Goal: Complete application form

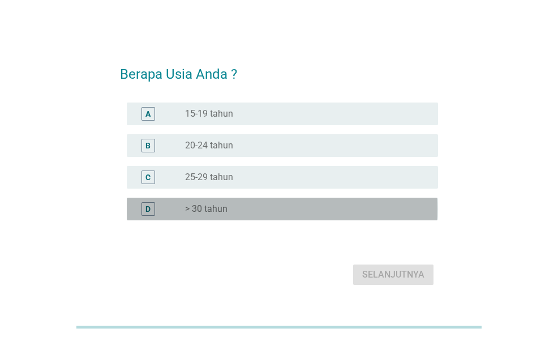
click at [214, 211] on label "> 30 tahun" at bounding box center [206, 208] width 42 height 11
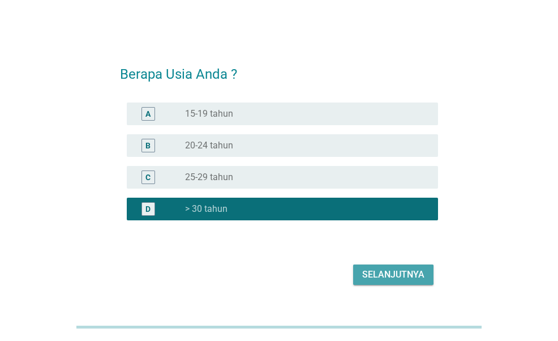
click at [380, 273] on div "Selanjutnya" at bounding box center [393, 275] width 62 height 14
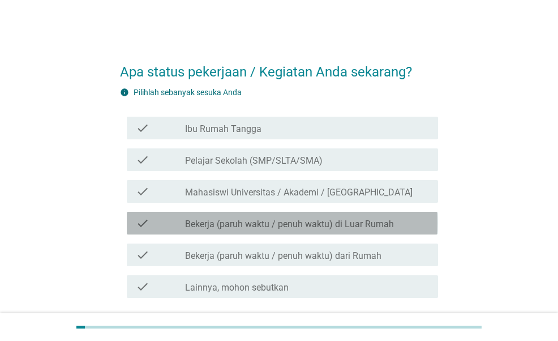
click at [313, 222] on label "Bekerja (paruh waktu / penuh waktu) di Luar Rumah" at bounding box center [289, 223] width 209 height 11
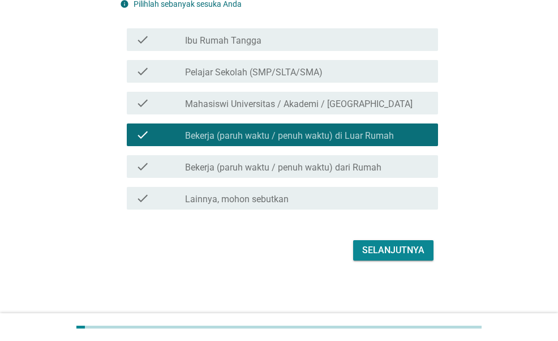
scroll to position [89, 0]
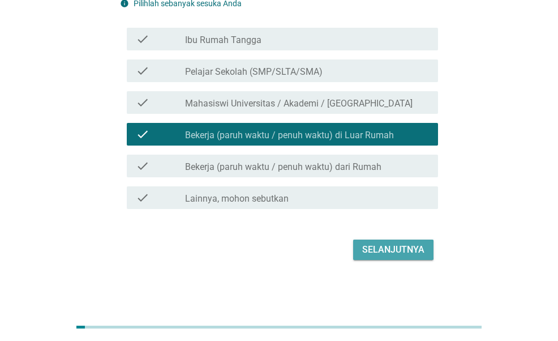
click at [385, 246] on div "Selanjutnya" at bounding box center [393, 250] width 62 height 14
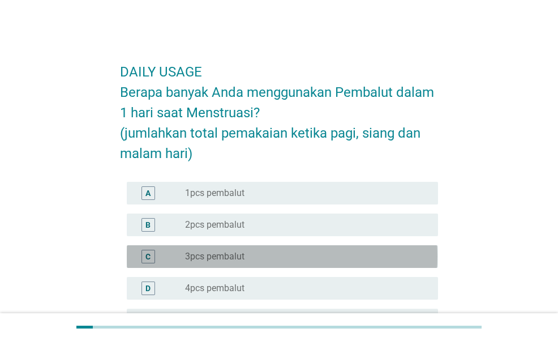
click at [197, 256] on label "3pcs pembalut" at bounding box center [214, 256] width 59 height 11
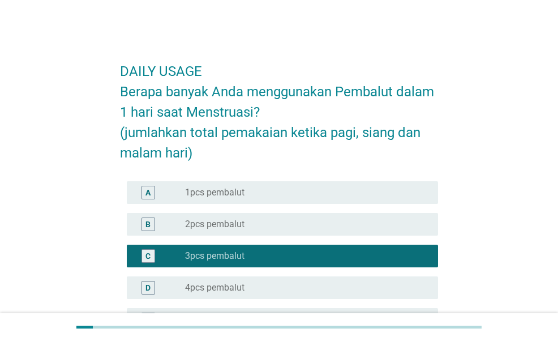
scroll to position [199, 0]
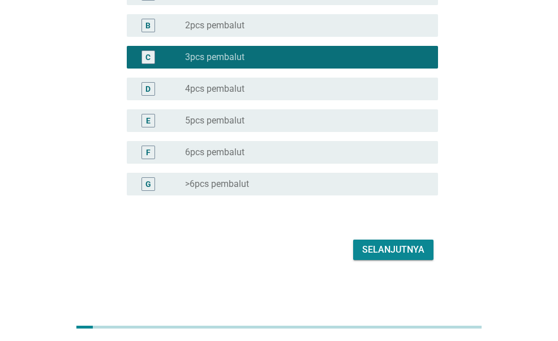
click at [381, 250] on div "Selanjutnya" at bounding box center [393, 250] width 62 height 14
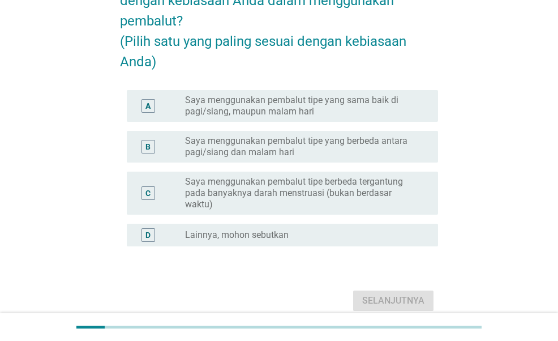
scroll to position [113, 0]
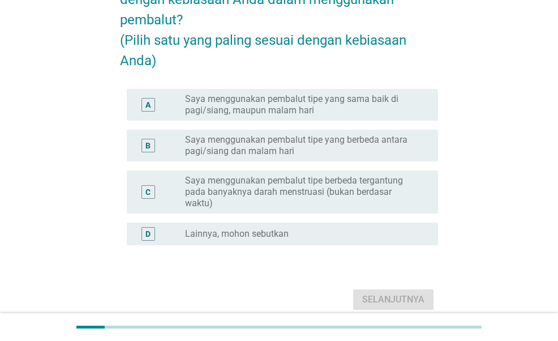
click at [331, 114] on label "Saya menggunakan pembalut tipe yang sama baik di pagi/siang, maupun malam hari" at bounding box center [302, 104] width 235 height 23
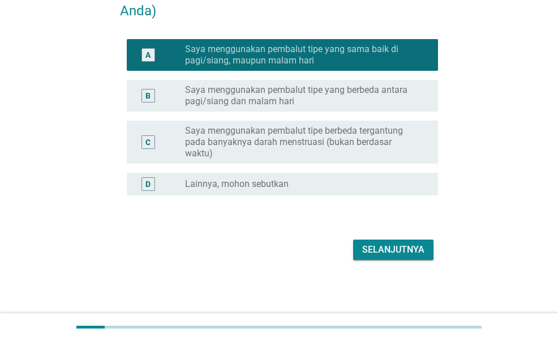
scroll to position [183, 0]
click at [375, 250] on div "Selanjutnya" at bounding box center [393, 250] width 62 height 14
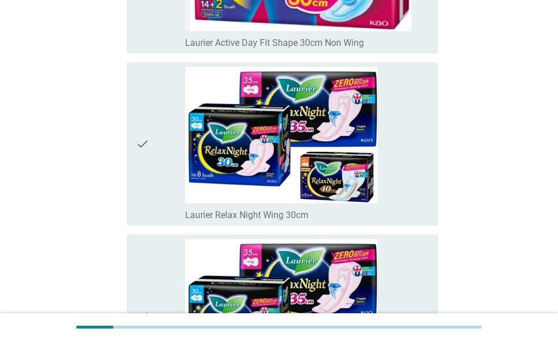
scroll to position [3169, 0]
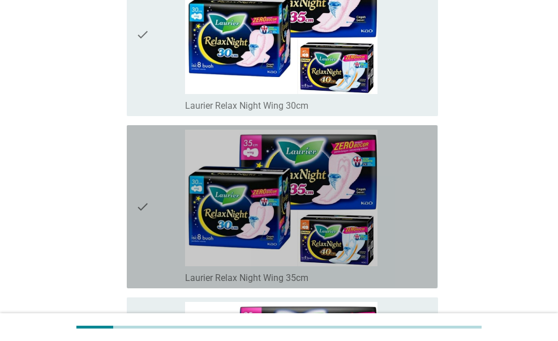
click at [383, 207] on div "check_box_outline_blank Laurier Relax Night Wing 35cm" at bounding box center [307, 207] width 244 height 154
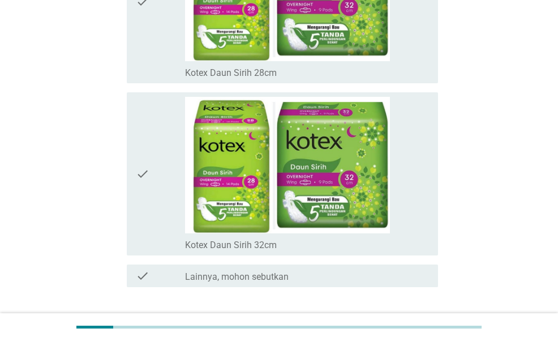
scroll to position [7932, 0]
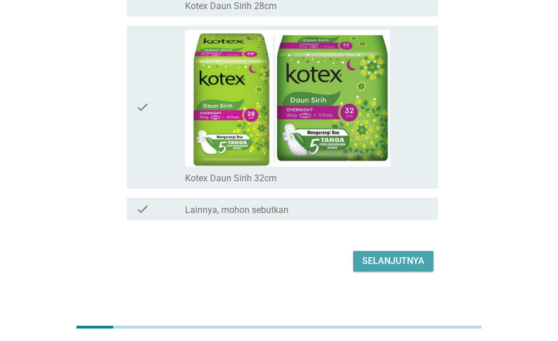
click at [415, 254] on div "Selanjutnya" at bounding box center [393, 261] width 62 height 14
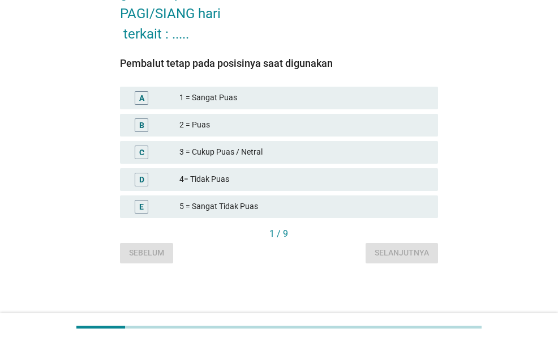
scroll to position [0, 0]
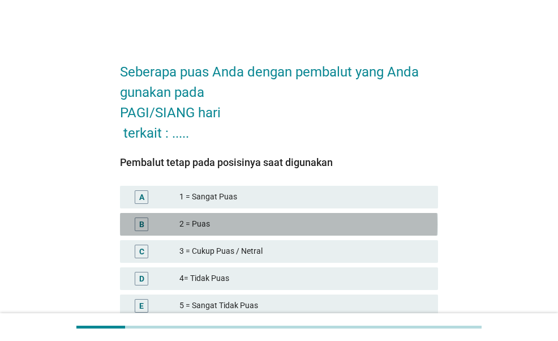
click at [275, 219] on div "2 = Puas" at bounding box center [304, 224] width 250 height 14
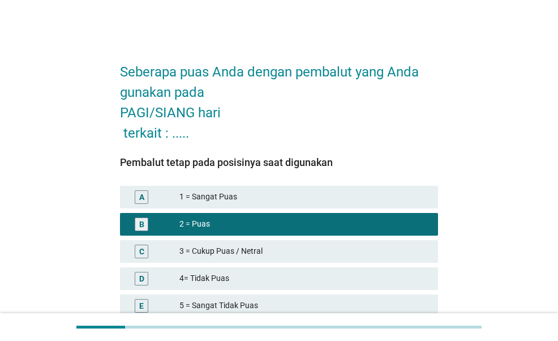
scroll to position [99, 0]
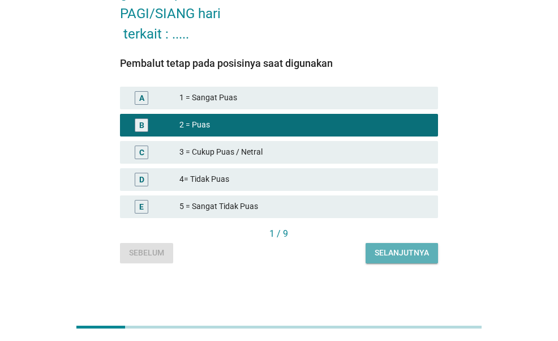
click at [372, 253] on button "Selanjutnya" at bounding box center [402, 253] width 72 height 20
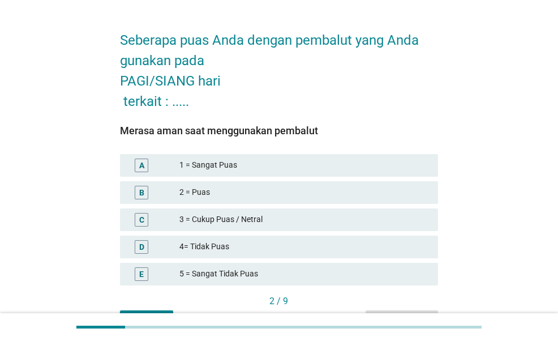
scroll to position [57, 0]
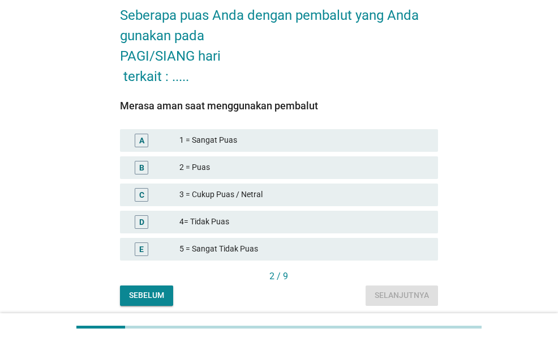
click at [302, 158] on div "B 2 = Puas" at bounding box center [278, 167] width 317 height 23
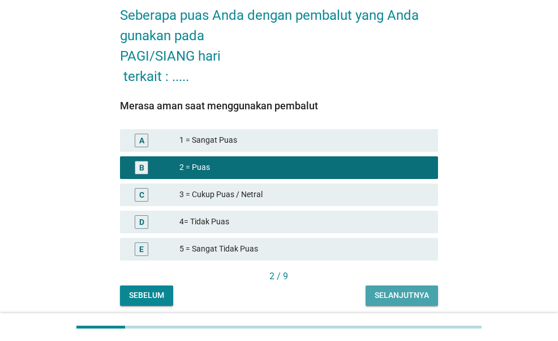
click at [397, 298] on div "Selanjutnya" at bounding box center [402, 295] width 54 height 12
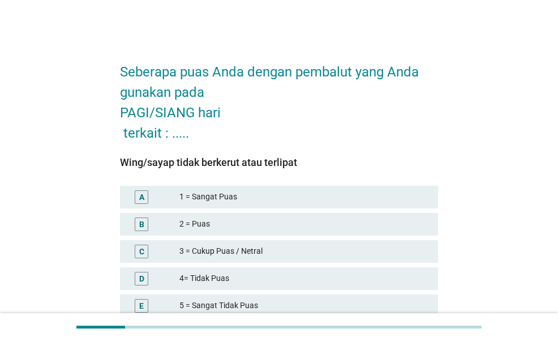
click at [309, 219] on div "2 = Puas" at bounding box center [304, 224] width 250 height 14
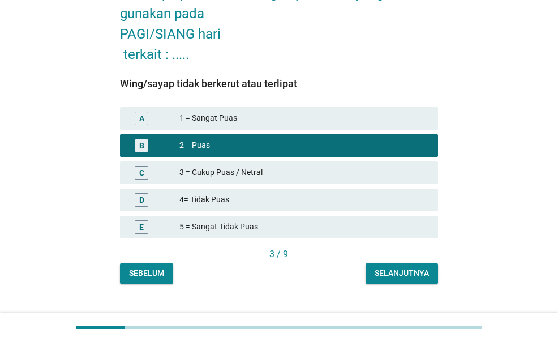
scroll to position [99, 0]
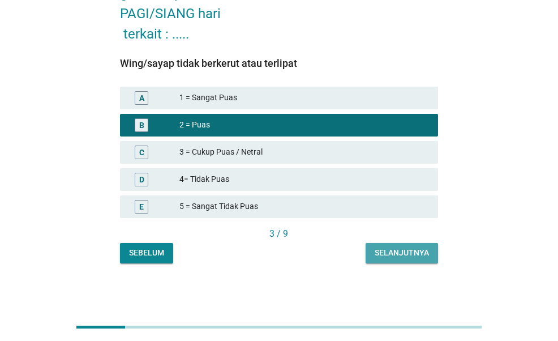
click at [413, 256] on div "Selanjutnya" at bounding box center [402, 253] width 54 height 12
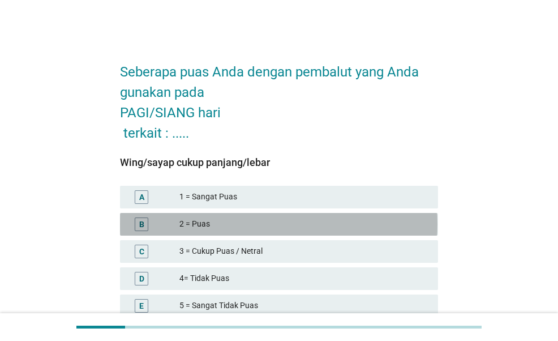
click at [309, 225] on div "2 = Puas" at bounding box center [304, 224] width 250 height 14
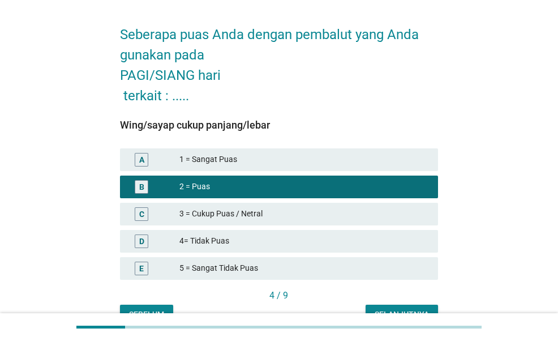
scroll to position [99, 0]
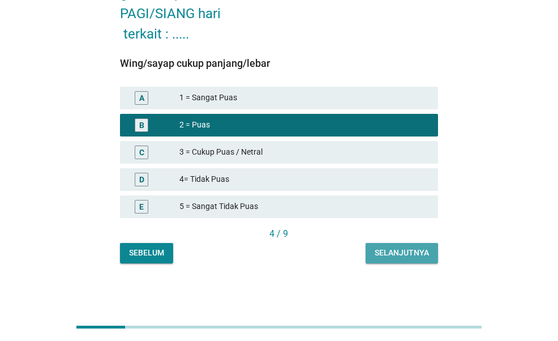
click at [401, 256] on div "Selanjutnya" at bounding box center [402, 253] width 54 height 12
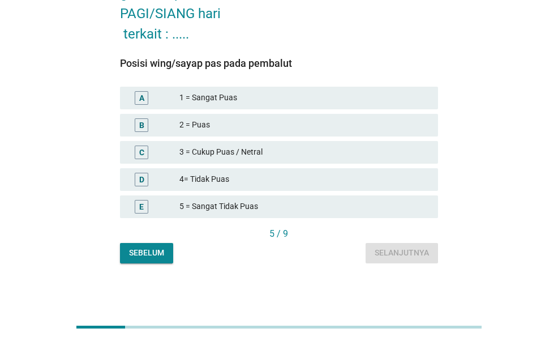
scroll to position [0, 0]
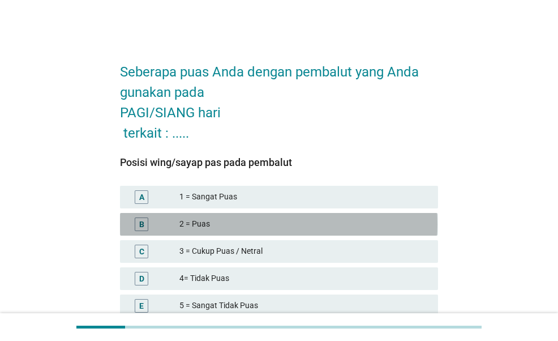
click at [314, 220] on div "2 = Puas" at bounding box center [304, 224] width 250 height 14
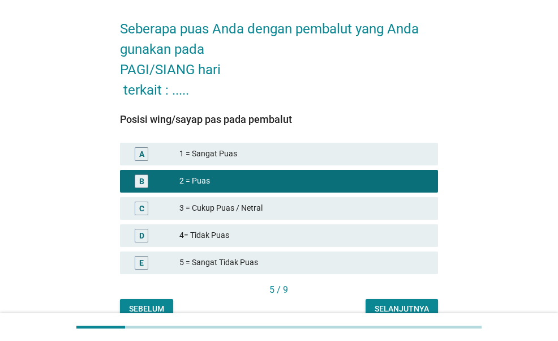
scroll to position [99, 0]
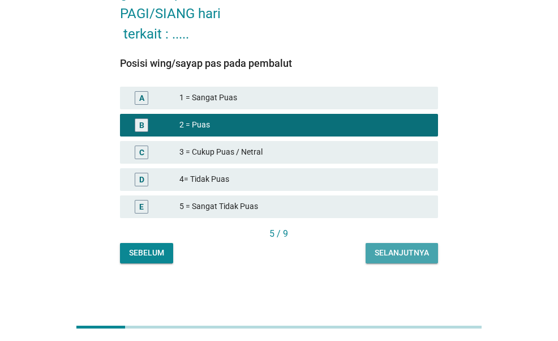
click at [402, 252] on div "Selanjutnya" at bounding box center [402, 253] width 54 height 12
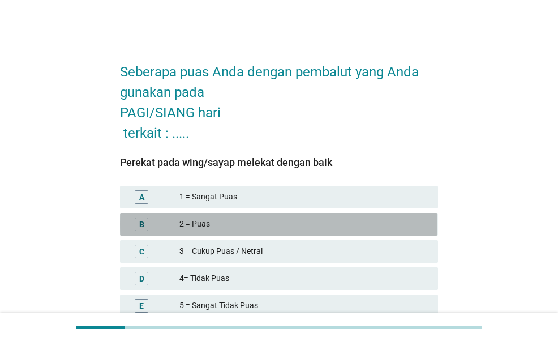
click at [289, 220] on div "2 = Puas" at bounding box center [304, 224] width 250 height 14
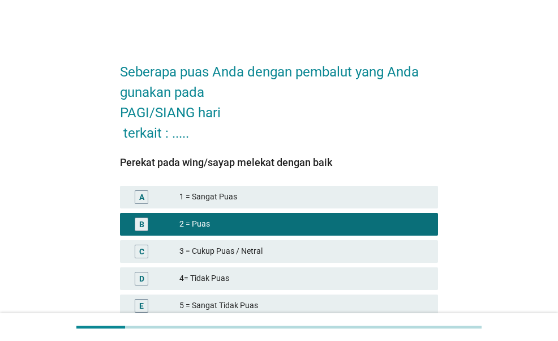
scroll to position [99, 0]
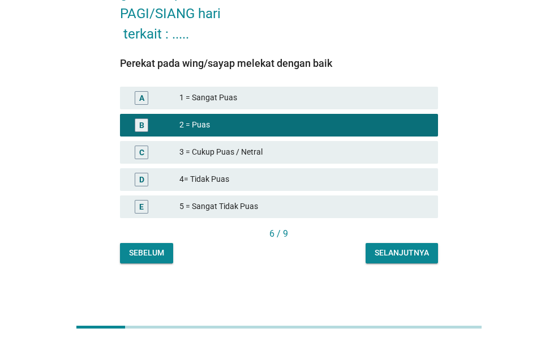
click at [403, 251] on div "Selanjutnya" at bounding box center [402, 253] width 54 height 12
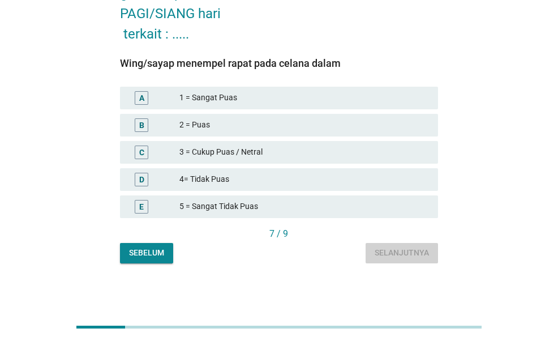
scroll to position [0, 0]
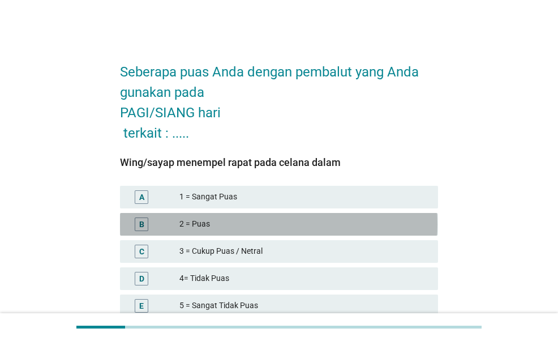
click at [327, 221] on div "2 = Puas" at bounding box center [304, 224] width 250 height 14
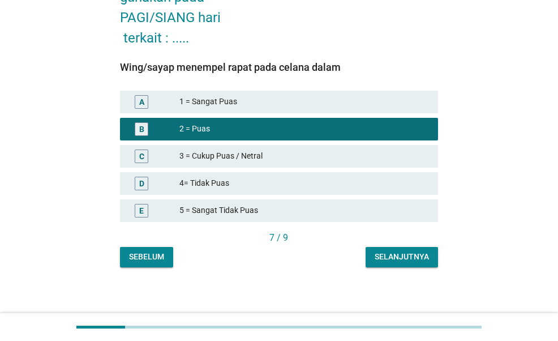
scroll to position [99, 0]
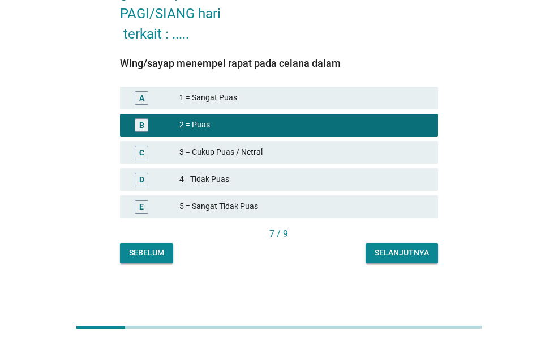
click at [402, 256] on div "Selanjutnya" at bounding box center [402, 253] width 54 height 12
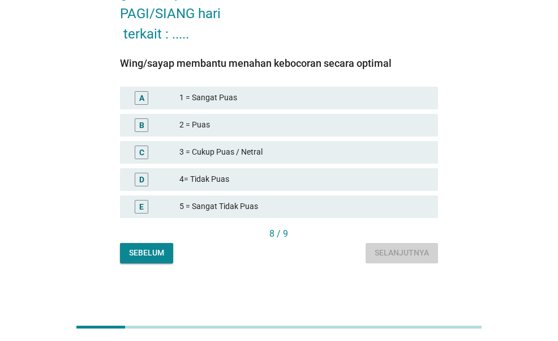
scroll to position [0, 0]
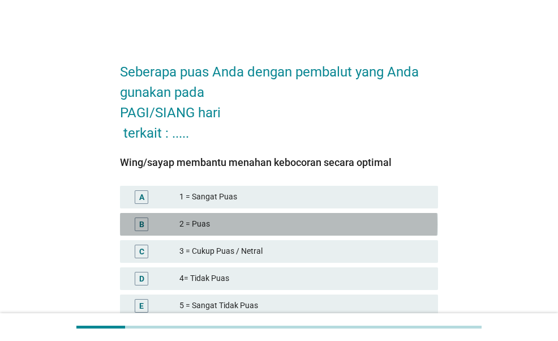
click at [318, 225] on div "2 = Puas" at bounding box center [304, 224] width 250 height 14
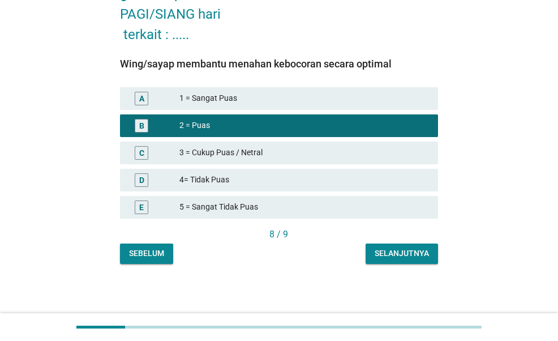
scroll to position [99, 0]
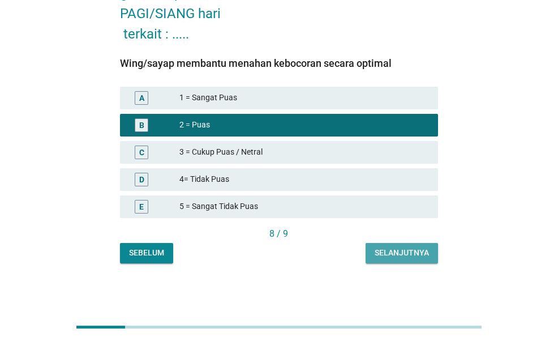
click at [404, 253] on div "Selanjutnya" at bounding box center [402, 253] width 54 height 12
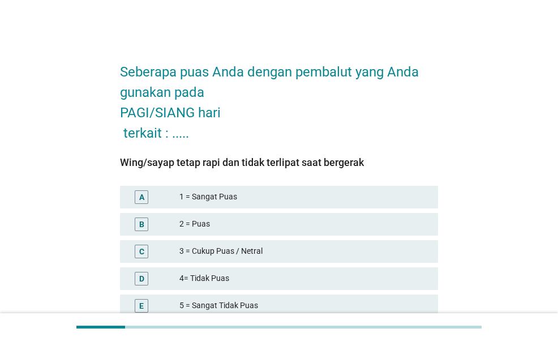
click at [399, 253] on div "3 = Cukup Puas / Netral" at bounding box center [304, 251] width 250 height 14
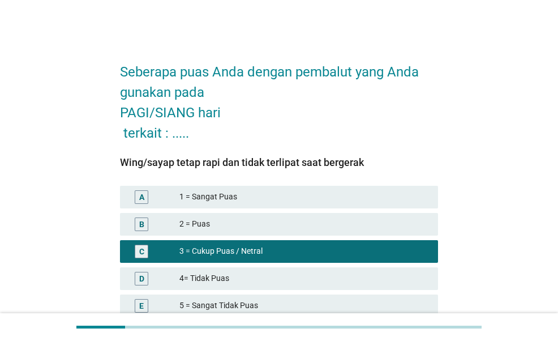
scroll to position [57, 0]
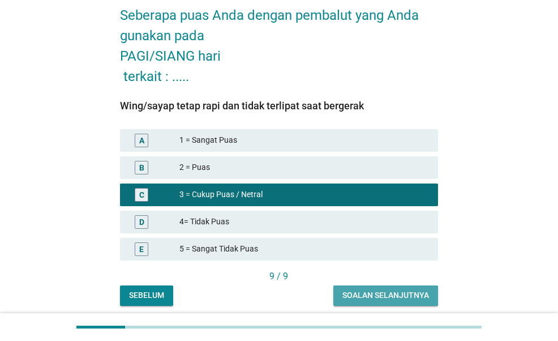
click at [381, 299] on div "Soalan selanjutnya" at bounding box center [385, 295] width 87 height 12
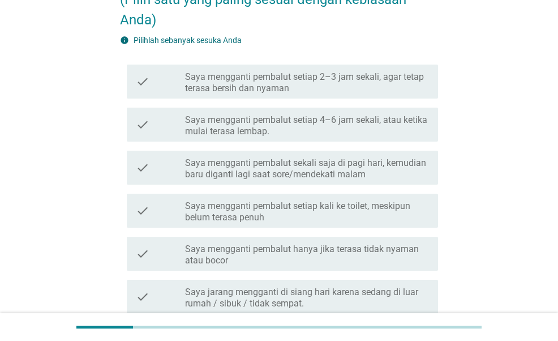
scroll to position [170, 0]
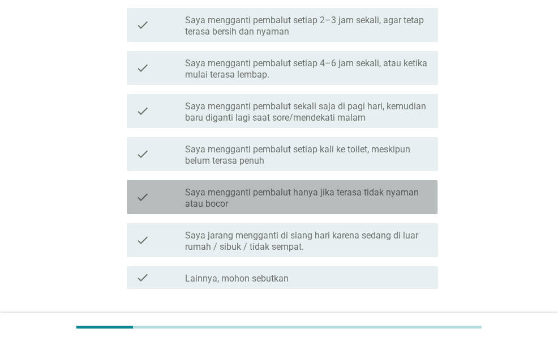
click at [308, 200] on label "Saya mengganti pembalut hanya jika terasa tidak nyaman atau bocor" at bounding box center [307, 198] width 244 height 23
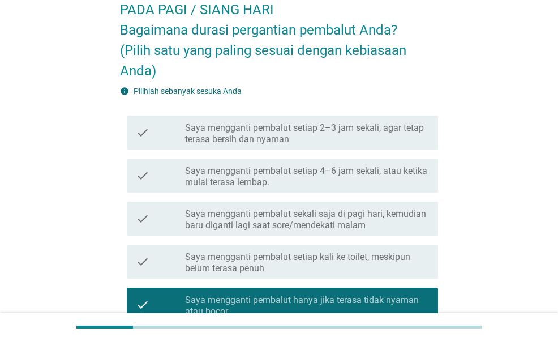
scroll to position [57, 0]
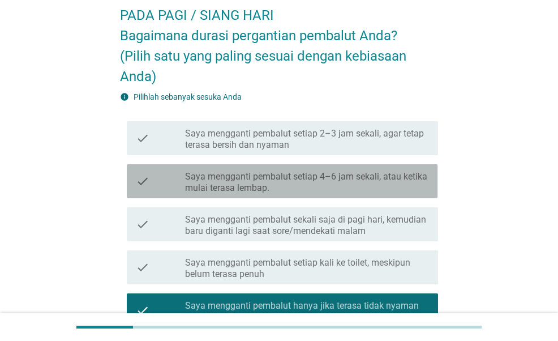
click at [298, 183] on label "Saya mengganti pembalut setiap 4–6 jam sekali, atau ketika mulai terasa lembap." at bounding box center [307, 182] width 244 height 23
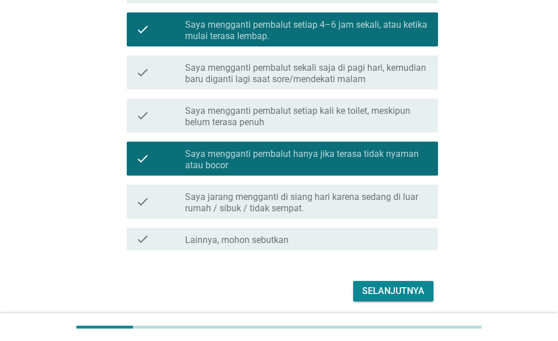
scroll to position [250, 0]
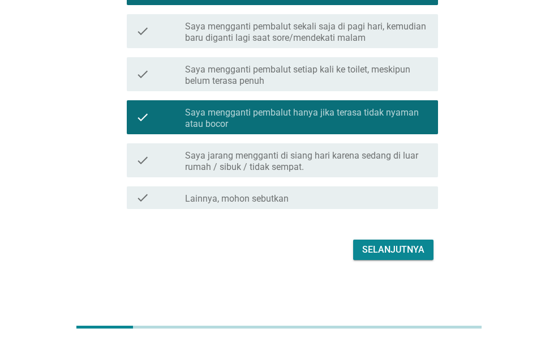
click at [411, 246] on div "Selanjutnya" at bounding box center [393, 250] width 62 height 14
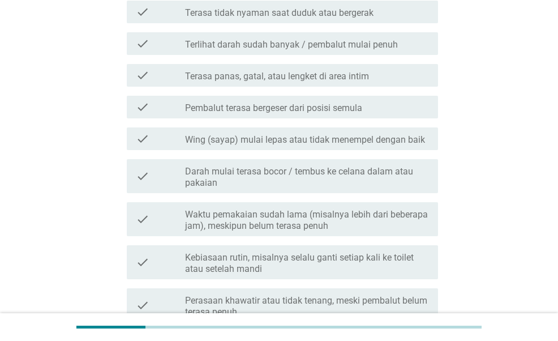
scroll to position [0, 0]
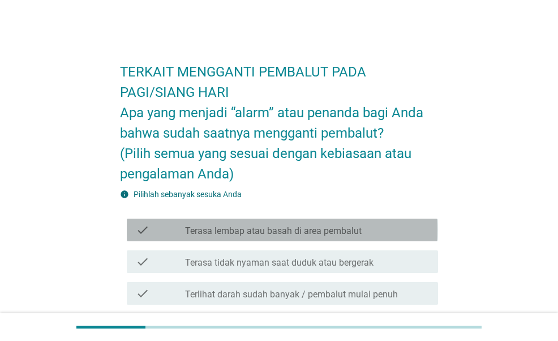
click at [349, 232] on label "Terasa lembap atau basah di area pembalut" at bounding box center [273, 230] width 177 height 11
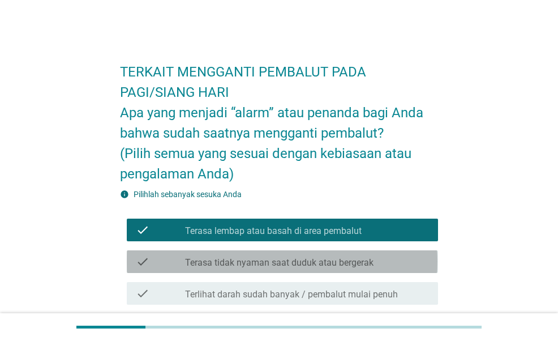
click at [354, 260] on label "Terasa tidak nyaman saat duduk atau bergerak" at bounding box center [279, 262] width 188 height 11
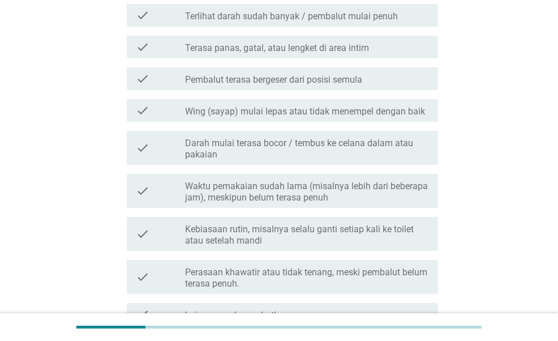
scroll to position [283, 0]
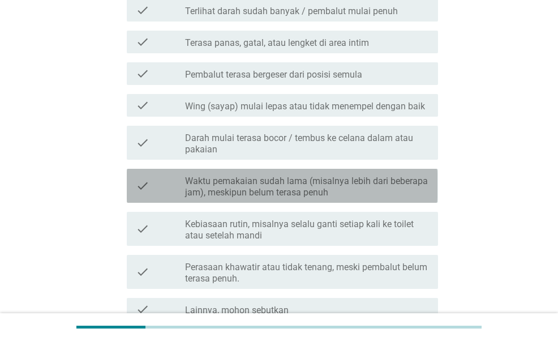
click at [340, 183] on label "Waktu pemakaian sudah lama (misalnya lebih dari beberapa jam), meskipun belum t…" at bounding box center [307, 186] width 244 height 23
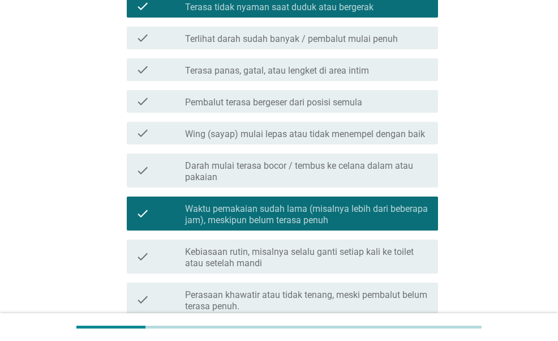
scroll to position [170, 0]
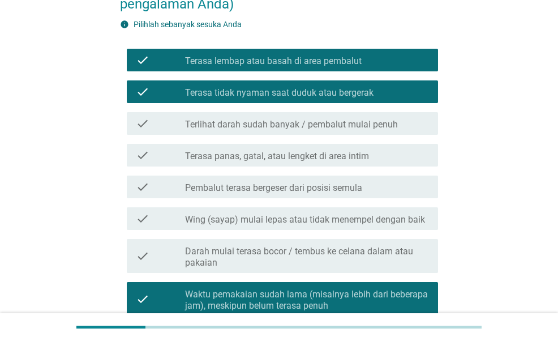
click at [335, 119] on label "Terlihat darah sudah banyak / pembalut mulai penuh" at bounding box center [291, 124] width 213 height 11
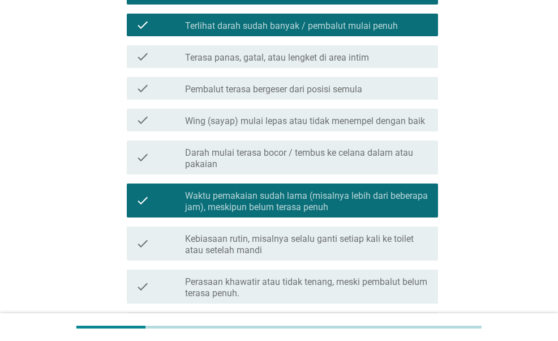
scroll to position [394, 0]
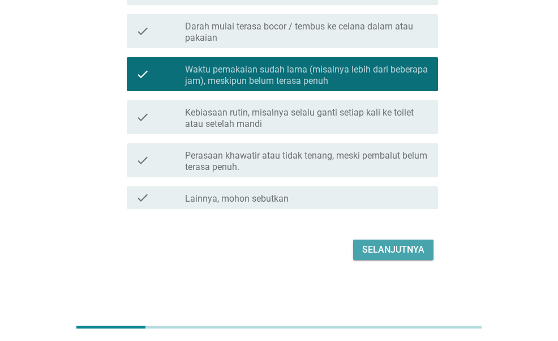
click at [400, 257] on button "Selanjutnya" at bounding box center [393, 249] width 80 height 20
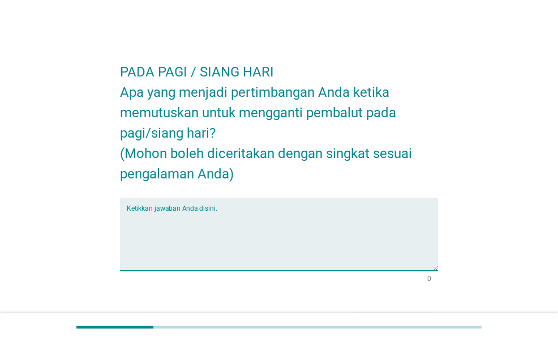
click at [381, 214] on textarea "Ketikkan jawaban Anda disini." at bounding box center [282, 240] width 311 height 59
type textarea "j"
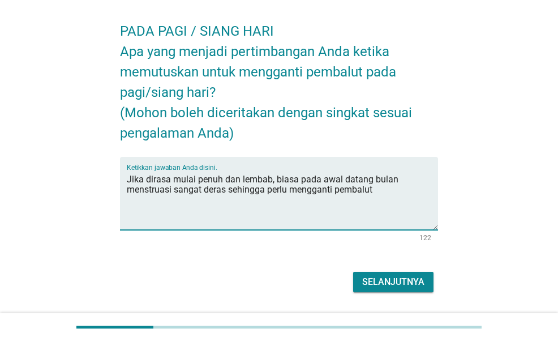
scroll to position [73, 0]
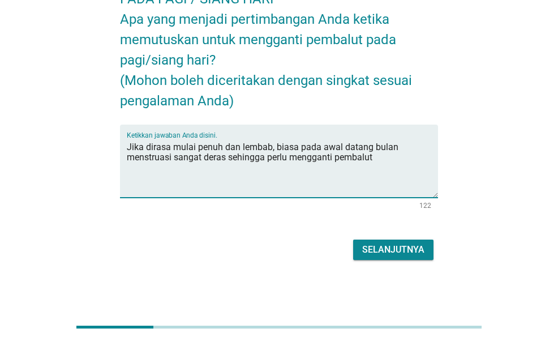
type textarea "Jika dirasa mulai penuh dan lembab, biasa pada awal datang bulan menstruasi san…"
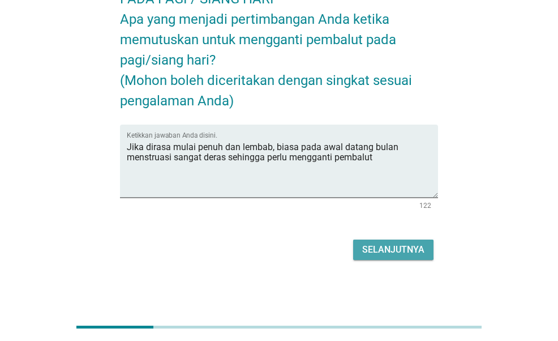
click at [420, 247] on div "Selanjutnya" at bounding box center [393, 250] width 62 height 14
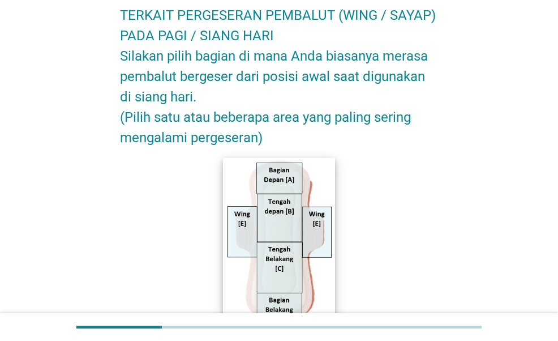
scroll to position [113, 0]
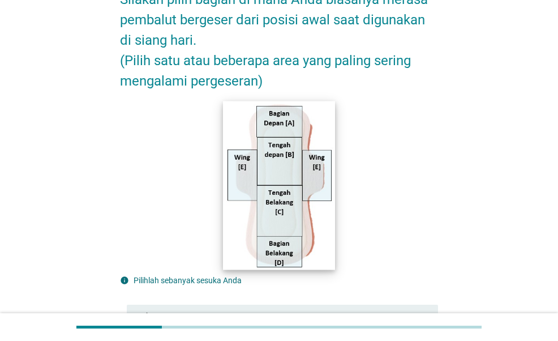
click at [286, 167] on img at bounding box center [279, 185] width 112 height 169
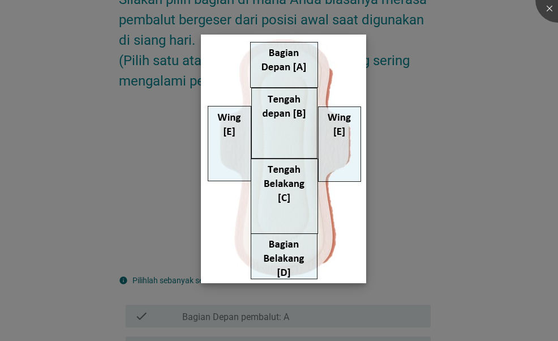
click at [285, 140] on img at bounding box center [283, 159] width 165 height 248
click at [285, 207] on img at bounding box center [283, 159] width 165 height 248
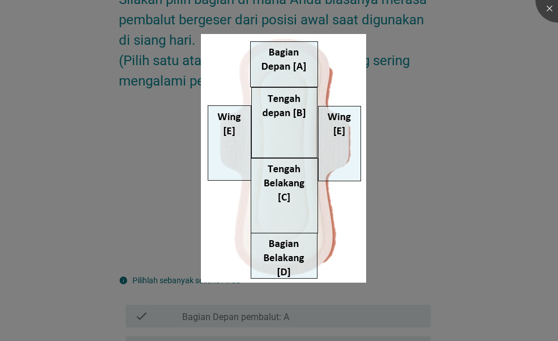
click at [439, 184] on div at bounding box center [279, 170] width 558 height 341
click at [0, 0] on li at bounding box center [0, 0] width 0 height 0
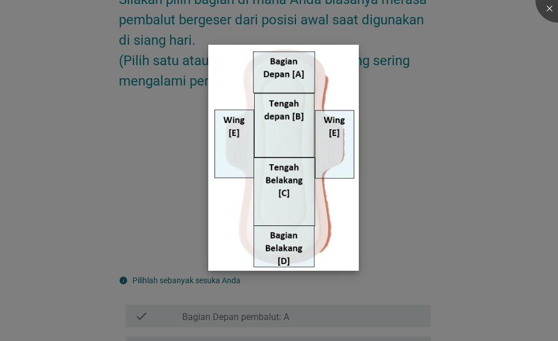
click at [357, 216] on img at bounding box center [283, 158] width 150 height 226
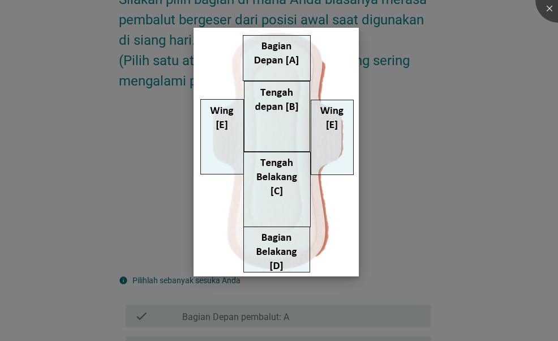
click at [276, 107] on img at bounding box center [276, 152] width 165 height 248
click at [548, 10] on div at bounding box center [557, -1] width 45 height 45
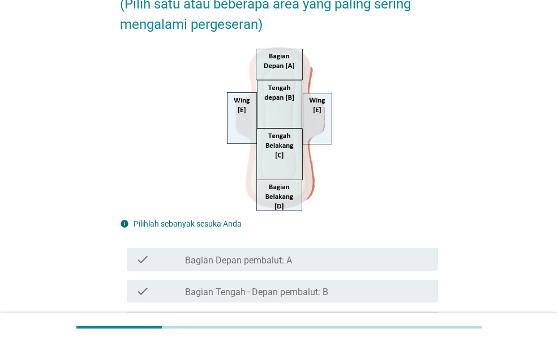
scroll to position [226, 0]
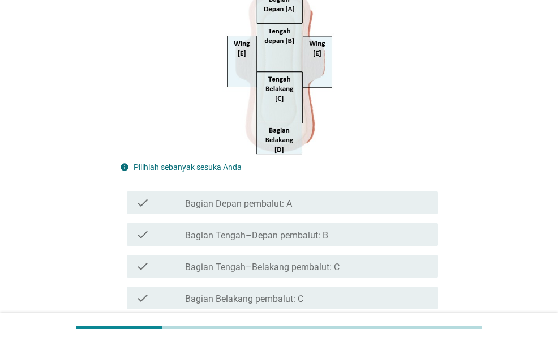
click at [321, 235] on label "Bagian Tengah–Depan pembalut: B" at bounding box center [256, 235] width 143 height 11
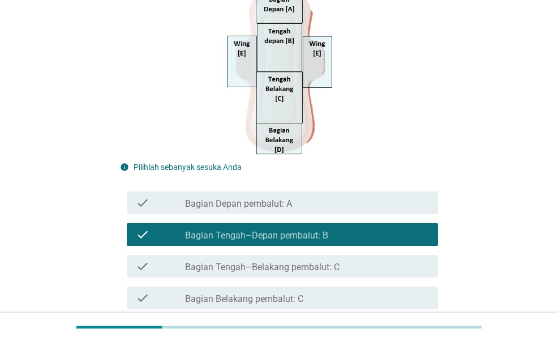
click at [323, 261] on div "check_box_outline_blank Bagian Tengah–Belakang pembalut: C" at bounding box center [307, 266] width 244 height 14
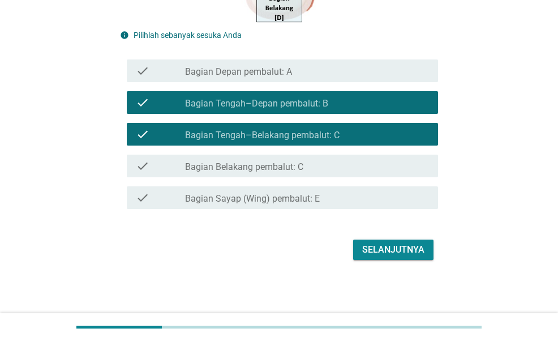
scroll to position [359, 0]
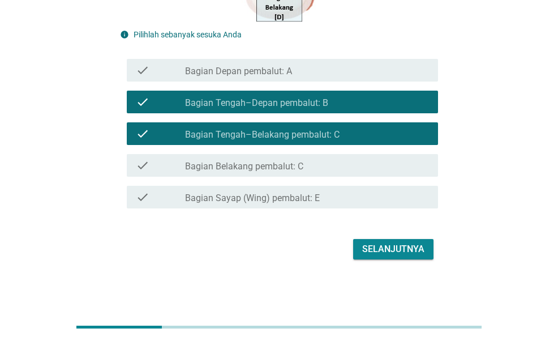
click at [392, 252] on div "Selanjutnya" at bounding box center [393, 249] width 62 height 14
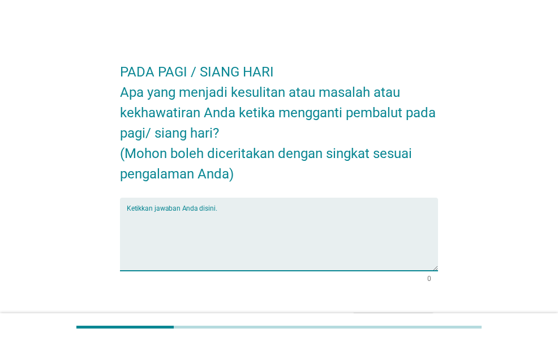
click at [359, 220] on textarea "Ketikkan jawaban Anda disini." at bounding box center [282, 240] width 311 height 59
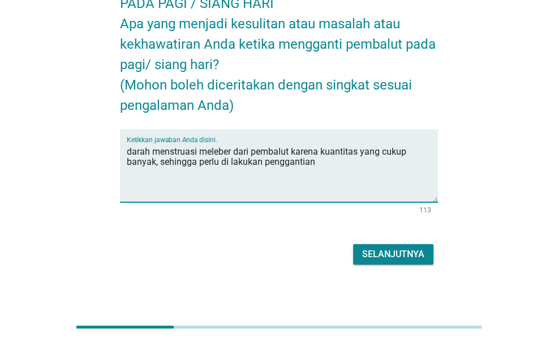
scroll to position [73, 0]
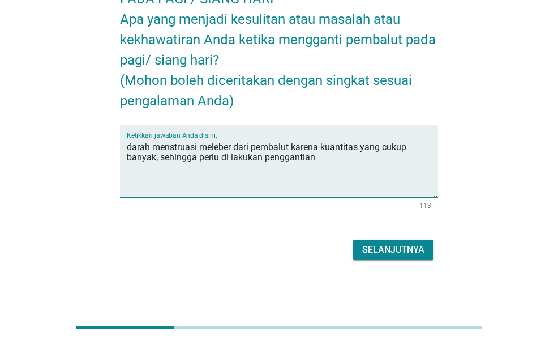
type textarea "darah menstruasi meleber dari pembalut karena kuantitas yang cukup banyak, sehi…"
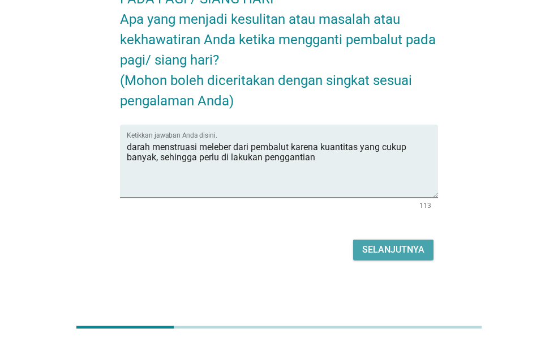
click at [409, 257] on button "Selanjutnya" at bounding box center [393, 249] width 80 height 20
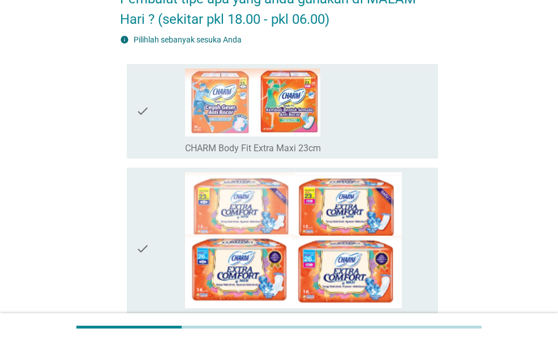
scroll to position [0, 0]
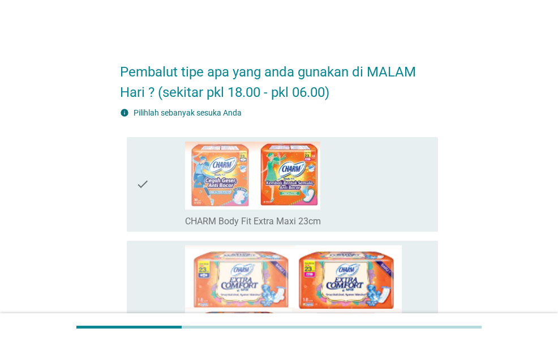
click at [141, 188] on icon "check" at bounding box center [143, 183] width 14 height 85
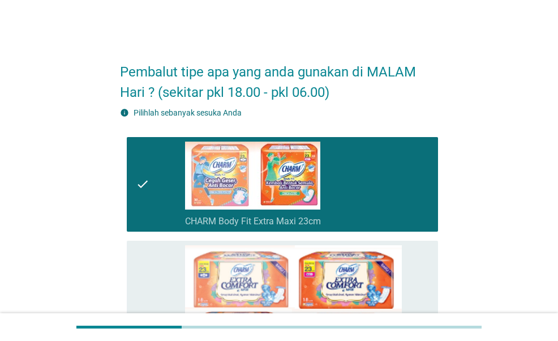
click at [141, 188] on icon "check" at bounding box center [143, 183] width 14 height 85
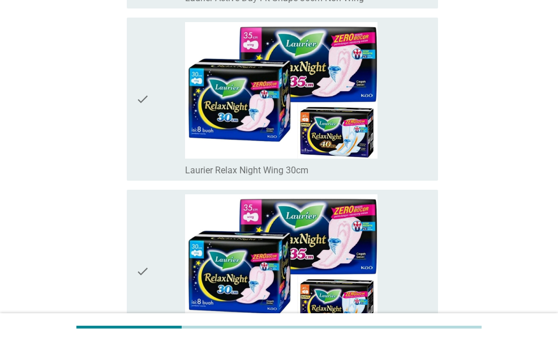
scroll to position [3169, 0]
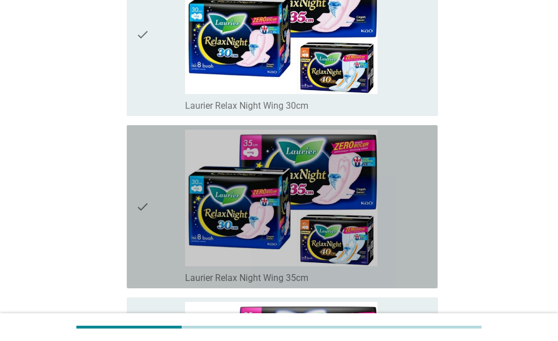
click at [308, 237] on img at bounding box center [281, 198] width 192 height 136
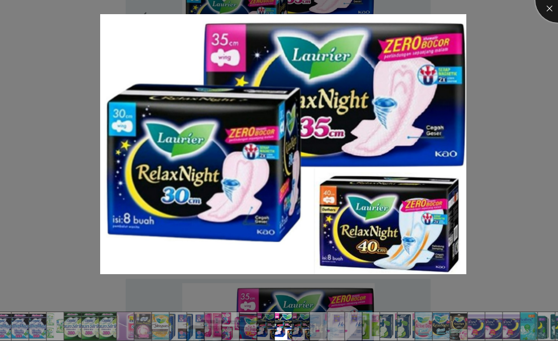
click at [555, 9] on div at bounding box center [557, -1] width 45 height 45
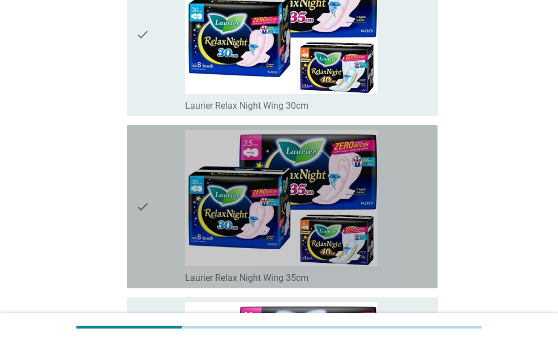
click at [375, 279] on div "check check_box_outline_blank Laurier Relax Night Wing 35cm" at bounding box center [282, 206] width 311 height 163
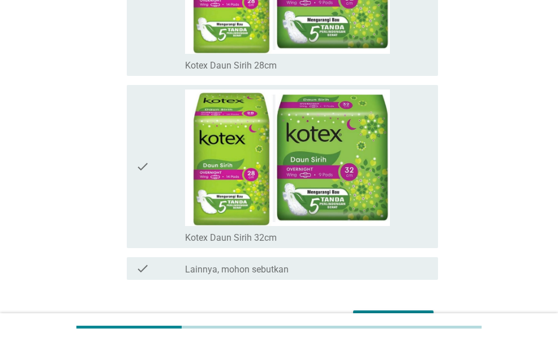
scroll to position [7932, 0]
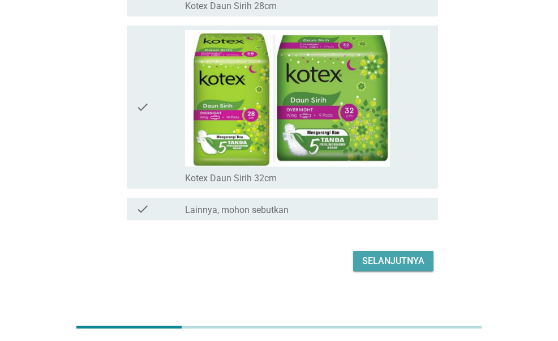
click at [384, 254] on div "Selanjutnya" at bounding box center [393, 261] width 62 height 14
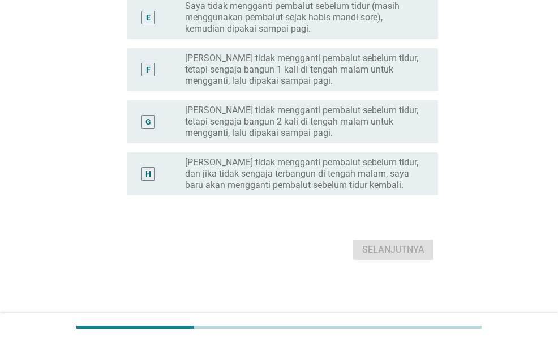
scroll to position [0, 0]
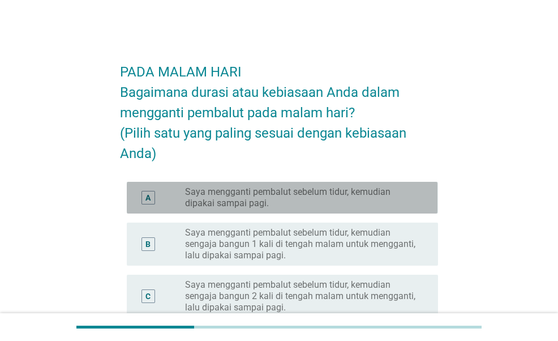
click at [315, 207] on label "Saya mengganti pembalut sebelum tidur, kemudian dipakai sampai pagi." at bounding box center [302, 197] width 235 height 23
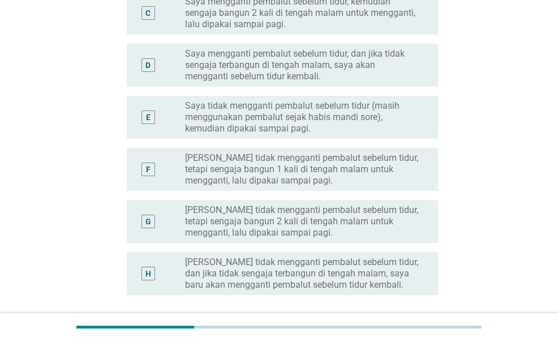
scroll to position [340, 0]
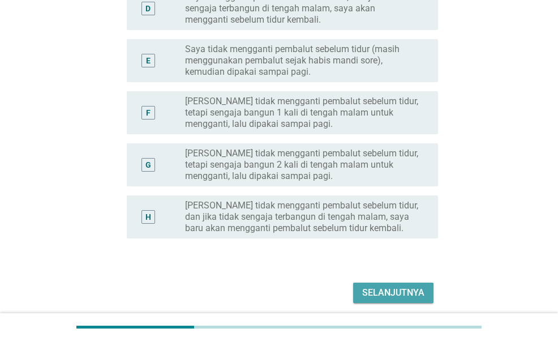
click at [378, 294] on div "Selanjutnya" at bounding box center [393, 293] width 62 height 14
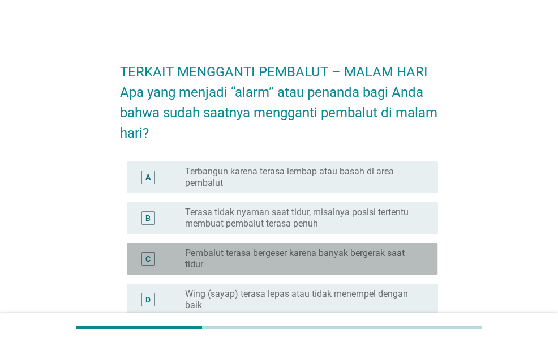
click at [286, 254] on label "Pembalut terasa bergeser karena banyak bergerak saat tidur" at bounding box center [302, 258] width 235 height 23
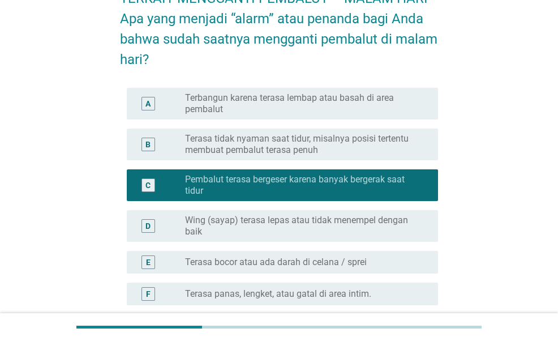
scroll to position [57, 0]
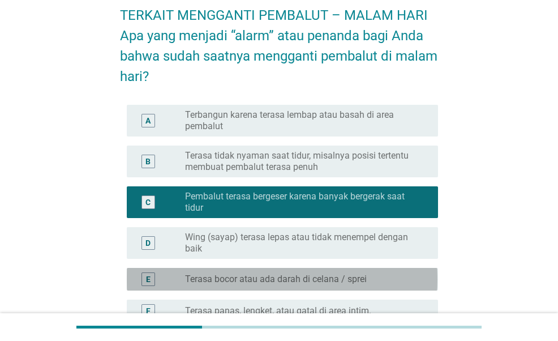
click at [259, 278] on label "Terasa bocor atau ada darah di celana / sprei" at bounding box center [276, 278] width 182 height 11
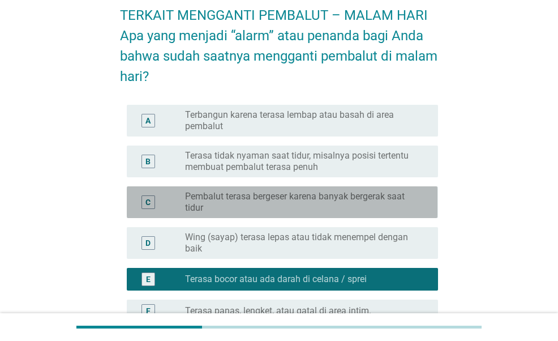
click at [263, 203] on label "Pembalut terasa bergeser karena banyak bergerak saat tidur" at bounding box center [302, 202] width 235 height 23
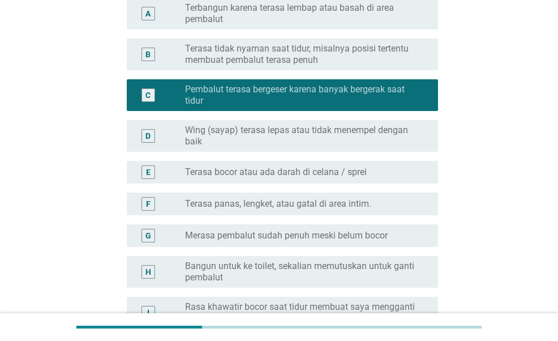
scroll to position [369, 0]
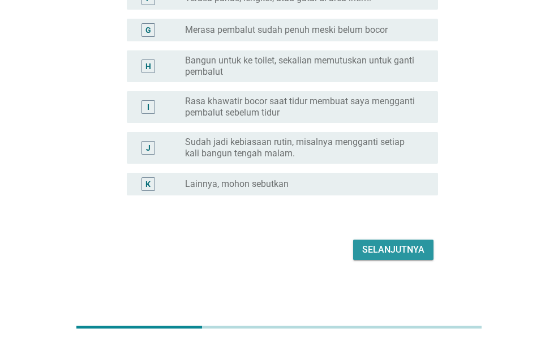
click at [384, 254] on div "Selanjutnya" at bounding box center [393, 250] width 62 height 14
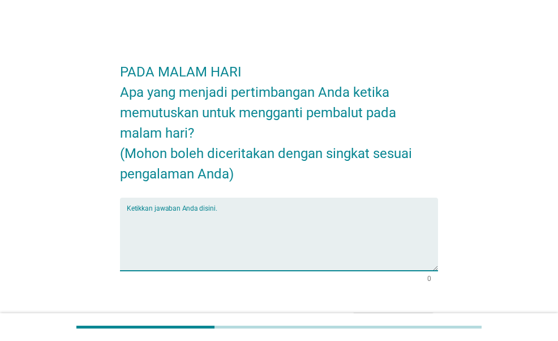
click at [337, 212] on textarea "Ketikkan jawaban Anda disini." at bounding box center [282, 240] width 311 height 59
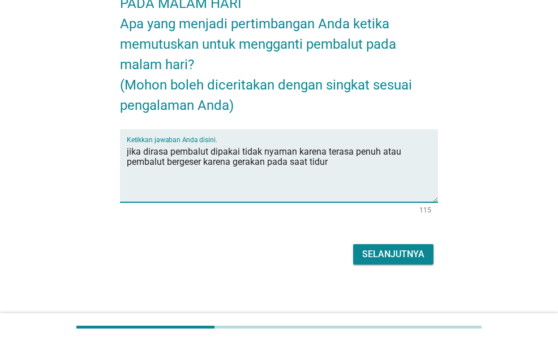
scroll to position [73, 0]
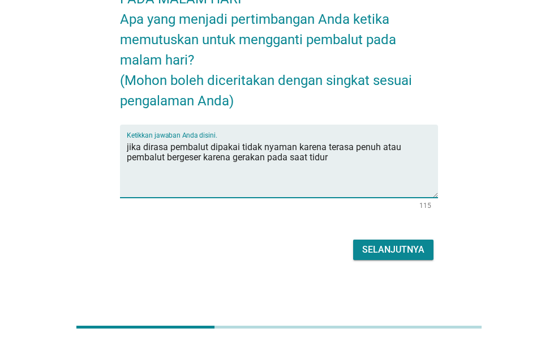
type textarea "jika dirasa pembalut dipakai tidak nyaman karena terasa penuh atau pembalut ber…"
click at [377, 250] on div "Selanjutnya" at bounding box center [393, 250] width 62 height 14
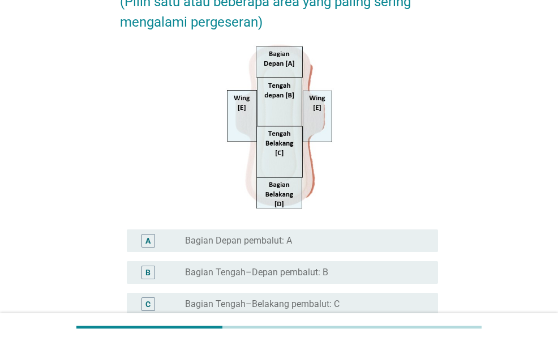
scroll to position [170, 0]
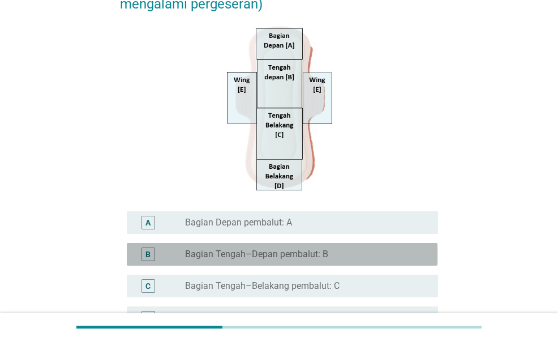
click at [281, 255] on label "Bagian Tengah–Depan pembalut: B" at bounding box center [256, 253] width 143 height 11
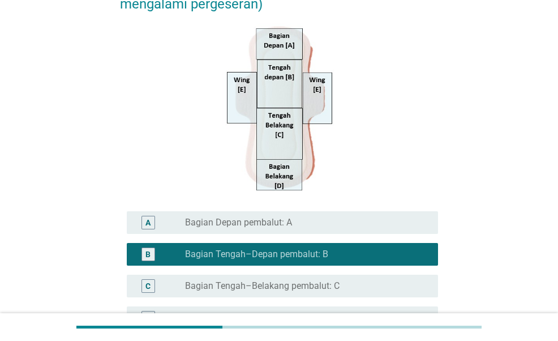
click at [272, 279] on div "radio_button_unchecked Bagian Tengah–Belakang pembalut: C" at bounding box center [307, 286] width 244 height 14
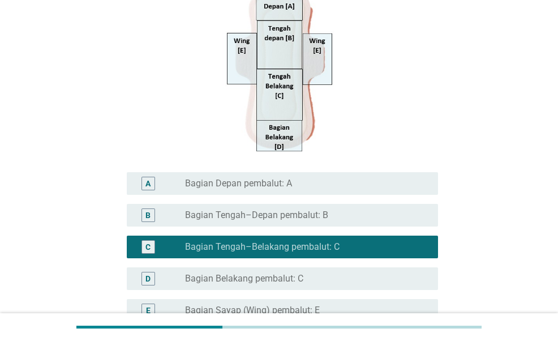
scroll to position [226, 0]
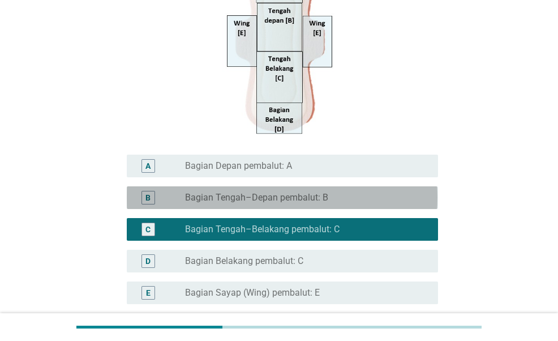
click at [286, 193] on label "Bagian Tengah–Depan pembalut: B" at bounding box center [256, 197] width 143 height 11
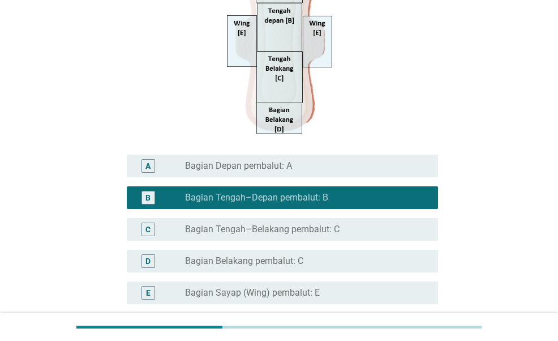
click at [270, 264] on label "Bagian Belakang pembalut: C" at bounding box center [244, 260] width 118 height 11
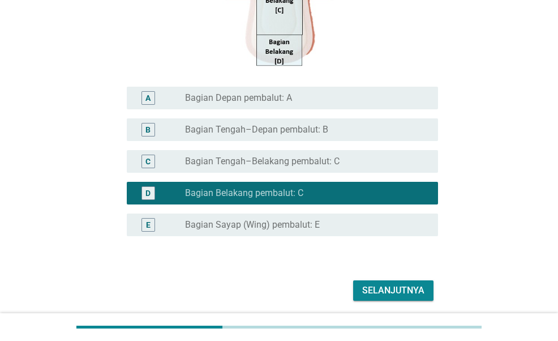
scroll to position [335, 0]
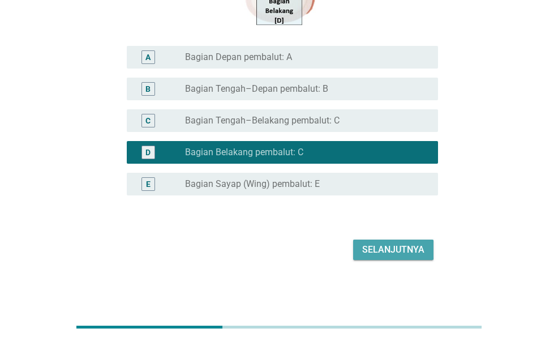
click at [387, 241] on button "Selanjutnya" at bounding box center [393, 249] width 80 height 20
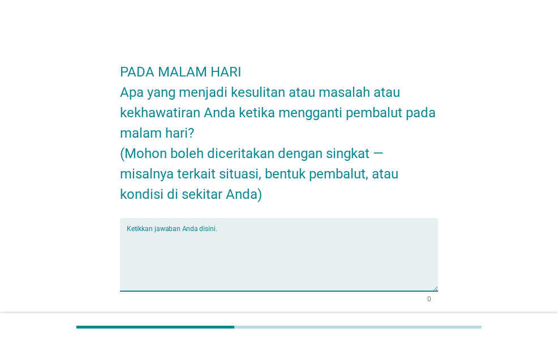
click at [368, 237] on textarea "Ketikkan jawaban Anda disini." at bounding box center [282, 260] width 311 height 59
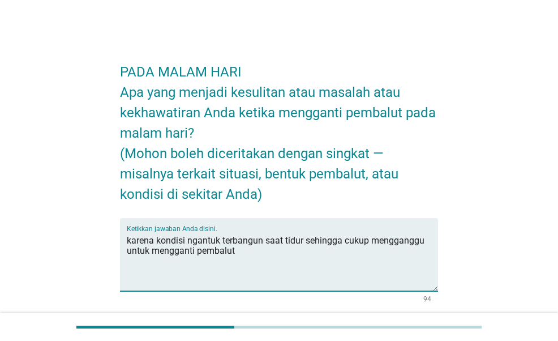
click at [428, 242] on textarea "karena kondisi ngantuk terbangun saat tidur sehingga cukup mengganggu untuk men…" at bounding box center [282, 260] width 311 height 59
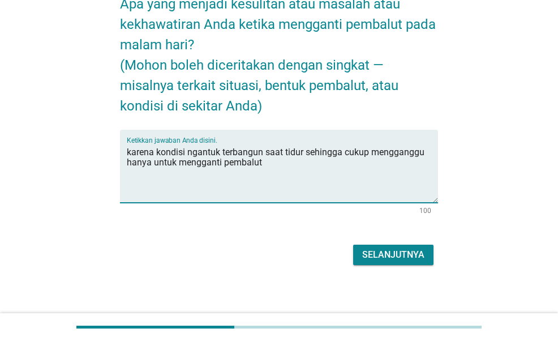
scroll to position [93, 0]
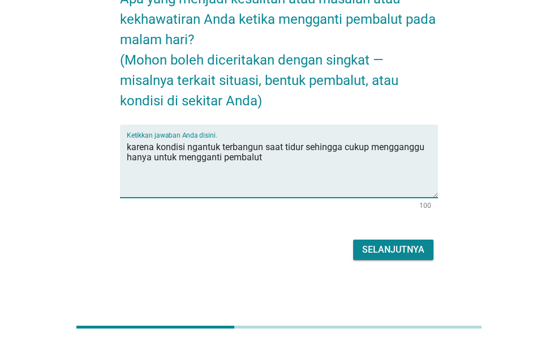
type textarea "karena kondisi ngantuk terbangun saat tidur sehingga cukup mengganggu hanya unt…"
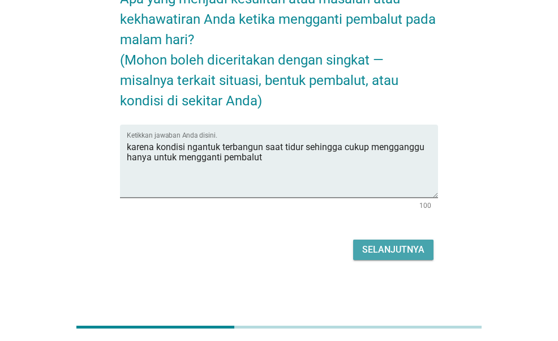
click at [430, 250] on button "Selanjutnya" at bounding box center [393, 249] width 80 height 20
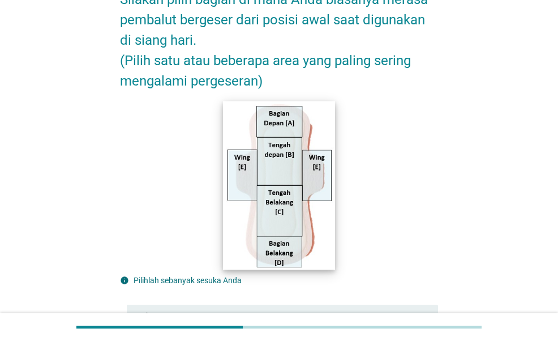
scroll to position [283, 0]
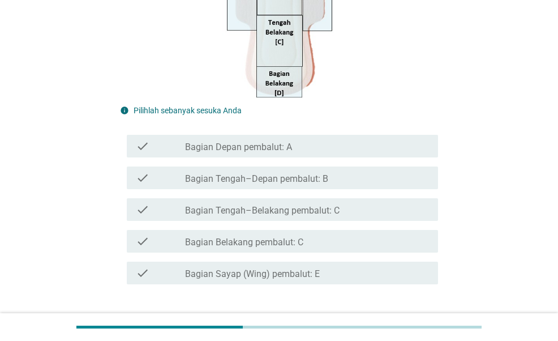
click at [287, 182] on label "Bagian Tengah–Depan pembalut: B" at bounding box center [256, 178] width 143 height 11
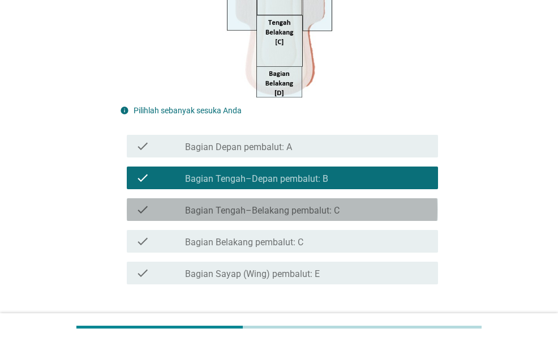
click at [290, 209] on label "Bagian Tengah–Belakang pembalut: C" at bounding box center [262, 210] width 154 height 11
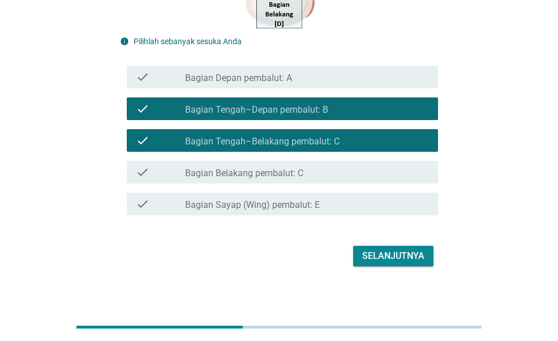
scroll to position [359, 0]
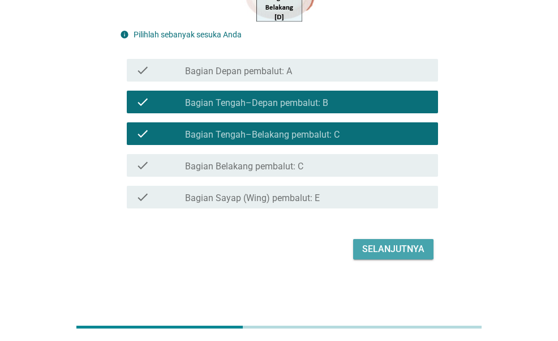
click at [406, 254] on div "Selanjutnya" at bounding box center [393, 249] width 62 height 14
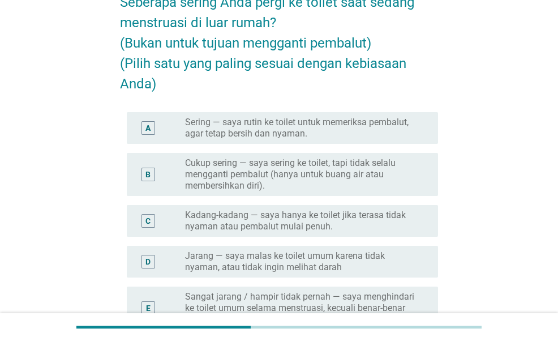
scroll to position [113, 0]
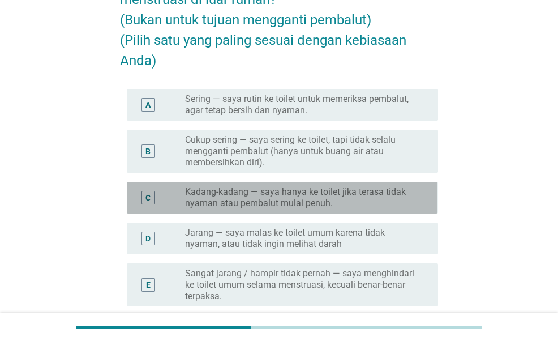
click at [364, 198] on label "Kadang-kadang — saya hanya ke toilet jika terasa tidak nyaman atau pembalut mul…" at bounding box center [302, 197] width 235 height 23
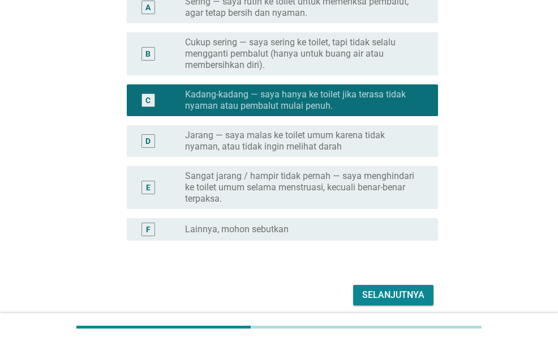
scroll to position [256, 0]
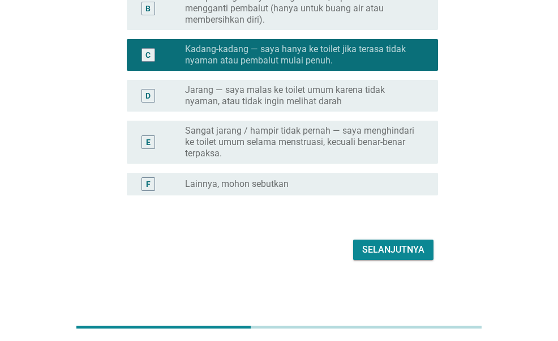
click at [375, 235] on form "KETIKA DI LUAR RUMAH Seberapa sering Anda pergi ke toilet saat sedang menstruas…" at bounding box center [278, 29] width 317 height 469
click at [379, 243] on div "Selanjutnya" at bounding box center [393, 250] width 62 height 14
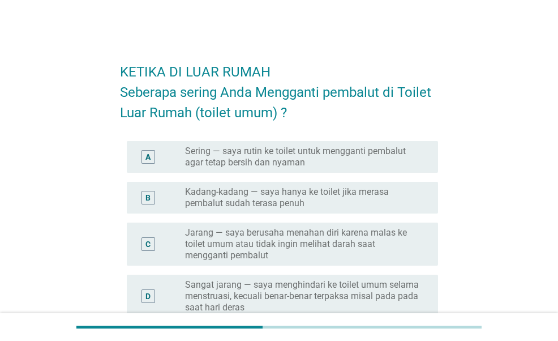
click at [302, 203] on label "Kadang-kadang — saya hanya ke toilet jika merasa pembalut sudah terasa penuh" at bounding box center [302, 197] width 235 height 23
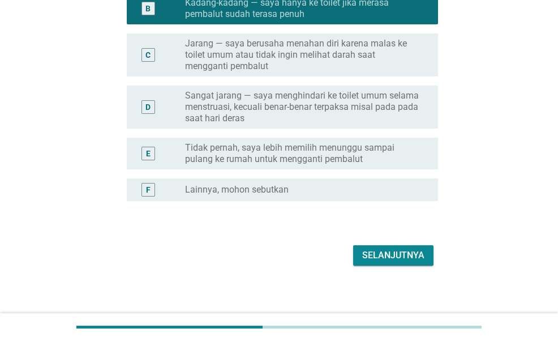
scroll to position [195, 0]
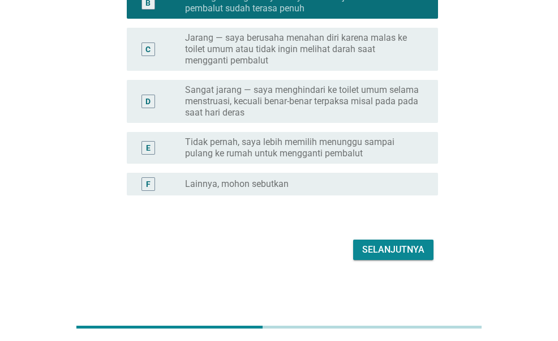
click at [406, 235] on form "KETIKA DI LUAR RUMAH Seberapa sering Anda Mengganti pembalut di Toilet Luar Rum…" at bounding box center [278, 59] width 317 height 407
click at [404, 248] on div "Selanjutnya" at bounding box center [393, 250] width 62 height 14
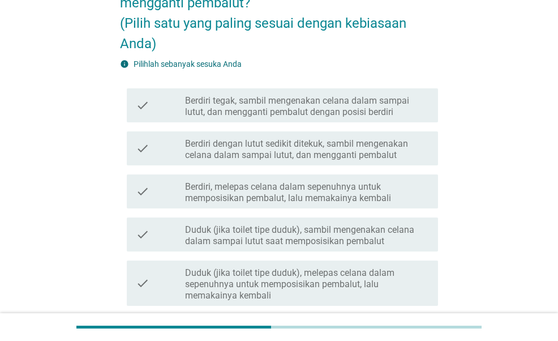
scroll to position [113, 0]
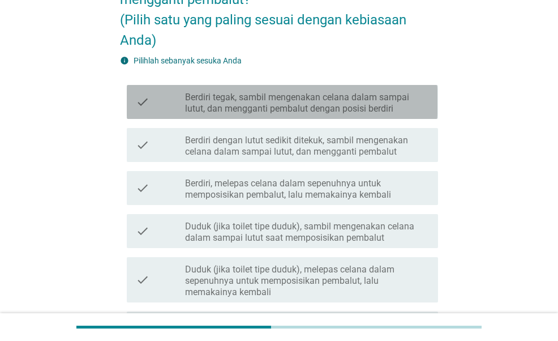
click at [252, 98] on label "Berdiri tegak, sambil mengenakan celana dalam sampai lutut, dan mengganti pemba…" at bounding box center [307, 103] width 244 height 23
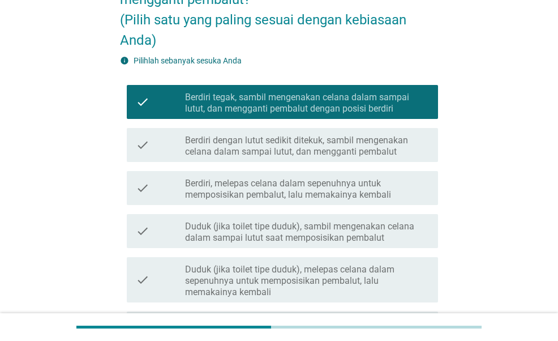
click at [290, 194] on label "Berdiri, melepas celana dalam sepenuhnya untuk memposisikan pembalut, lalu mema…" at bounding box center [307, 189] width 244 height 23
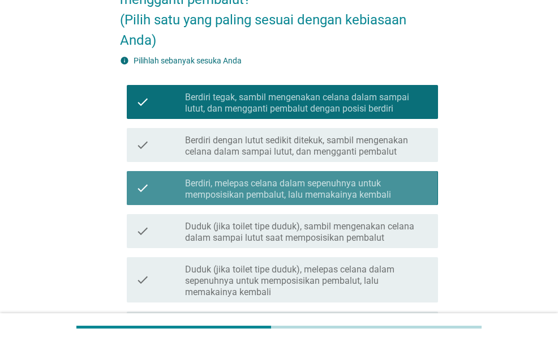
click at [290, 194] on label "Berdiri, melepas celana dalam sepenuhnya untuk memposisikan pembalut, lalu mema…" at bounding box center [307, 189] width 244 height 23
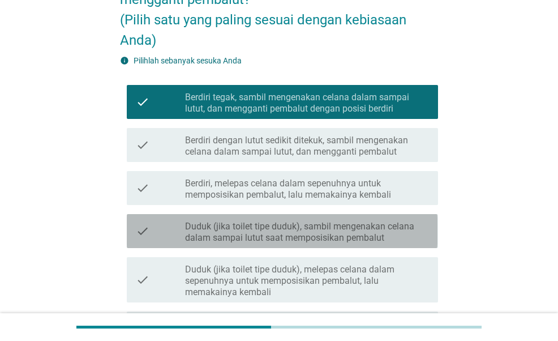
click at [317, 225] on label "Duduk (jika toilet tipe duduk), sambil mengenakan celana dalam sampai lutut saa…" at bounding box center [307, 232] width 244 height 23
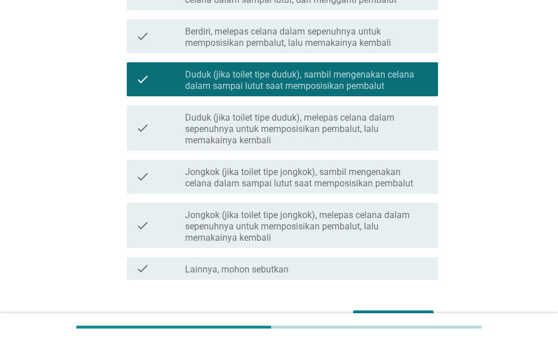
scroll to position [336, 0]
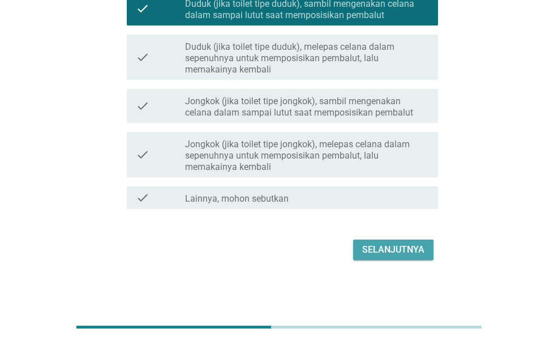
click at [378, 253] on div "Selanjutnya" at bounding box center [393, 250] width 62 height 14
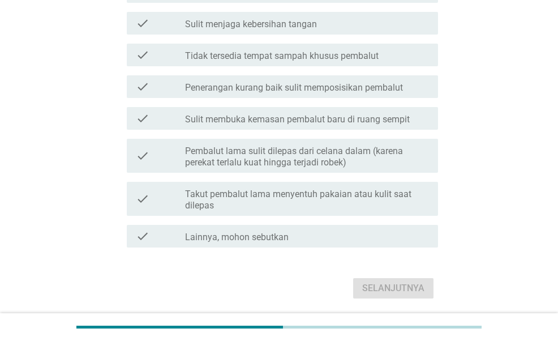
scroll to position [0, 0]
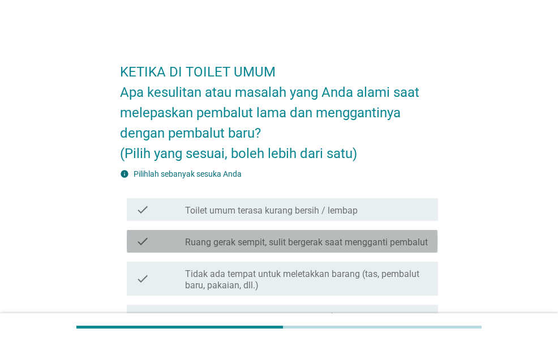
click at [264, 239] on label "Ruang gerak sempit, sulit bergerak saat mengganti pembalut" at bounding box center [306, 242] width 243 height 11
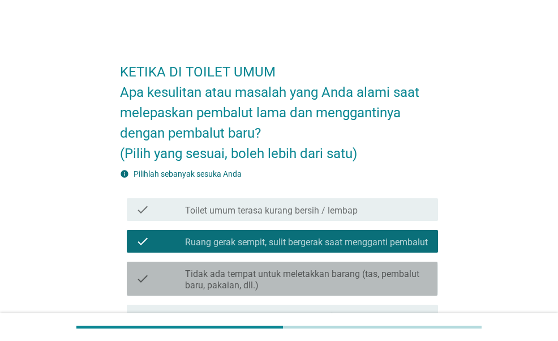
click at [297, 278] on label "Tidak ada tempat untuk meletakkan barang (tas, pembalut baru, pakaian, dll.)" at bounding box center [307, 279] width 244 height 23
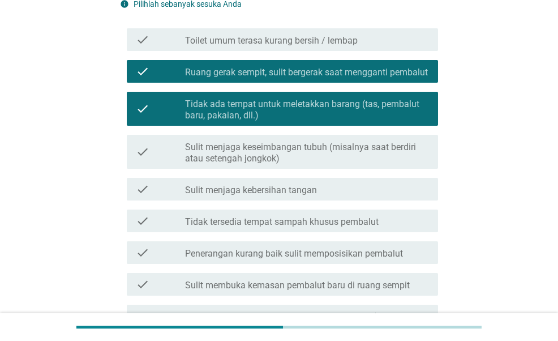
scroll to position [226, 0]
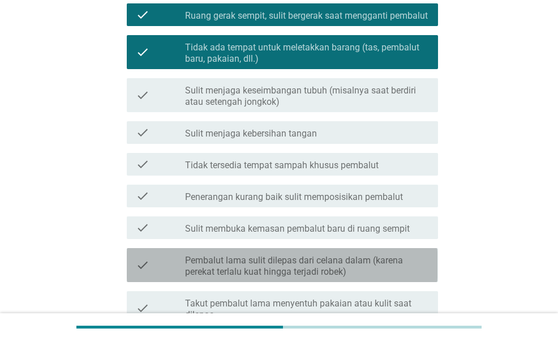
click at [320, 262] on label "Pembalut lama sulit dilepas dari celana dalam (karena perekat terlalu kuat hing…" at bounding box center [307, 266] width 244 height 23
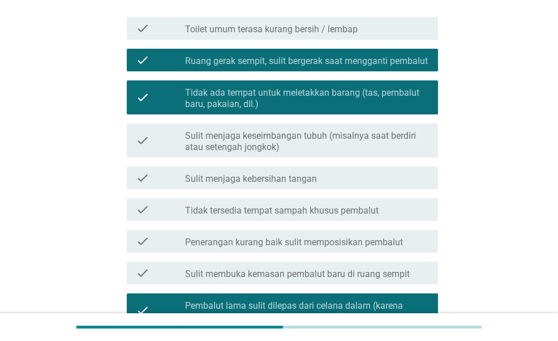
scroll to position [113, 0]
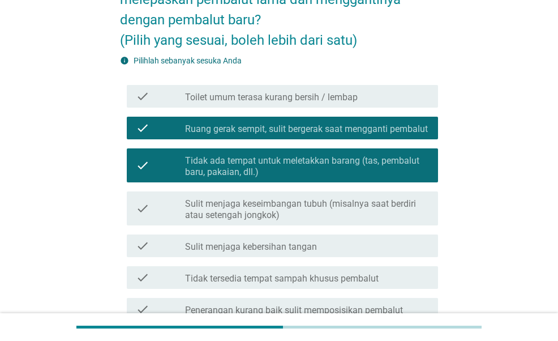
click at [311, 95] on label "Toilet umum terasa kurang bersih / lembap" at bounding box center [271, 97] width 173 height 11
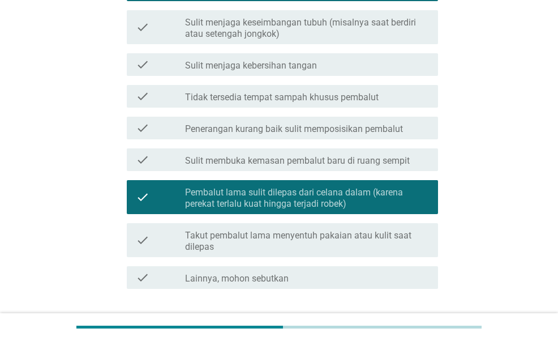
scroll to position [374, 0]
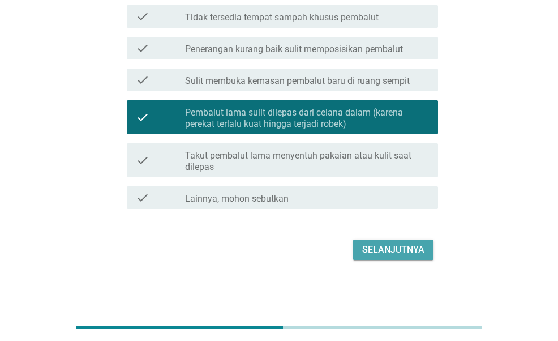
click at [386, 246] on div "Selanjutnya" at bounding box center [393, 250] width 62 height 14
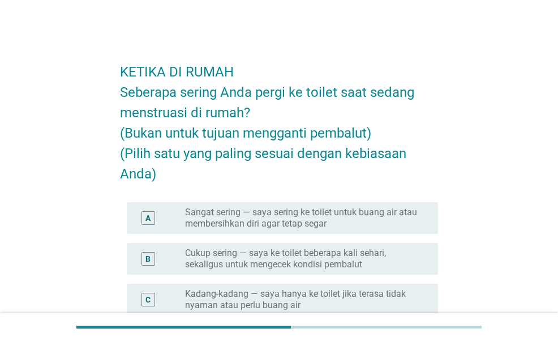
scroll to position [57, 0]
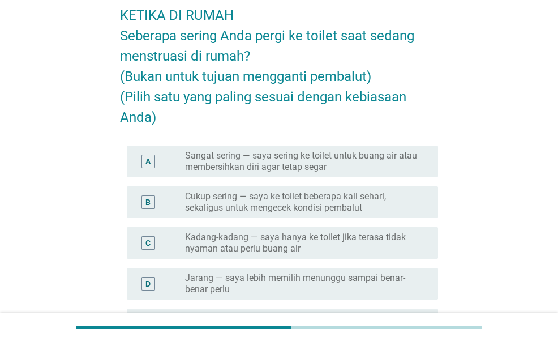
click at [263, 234] on label "Kadang-kadang — saya hanya ke toilet jika terasa tidak nyaman atau perlu buang …" at bounding box center [302, 242] width 235 height 23
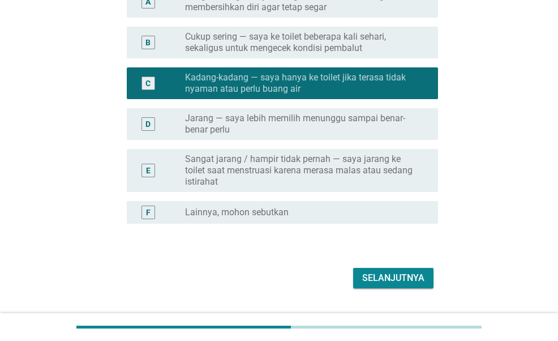
scroll to position [244, 0]
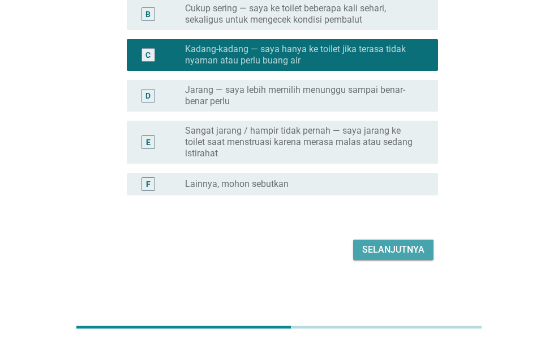
click at [399, 252] on div "Selanjutnya" at bounding box center [393, 250] width 62 height 14
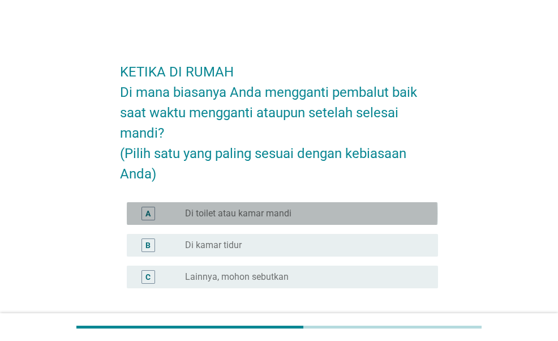
click at [308, 211] on div "radio_button_unchecked Di toilet atau kamar mandi" at bounding box center [302, 213] width 235 height 11
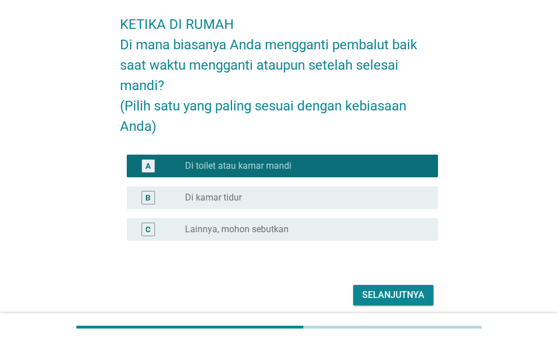
scroll to position [93, 0]
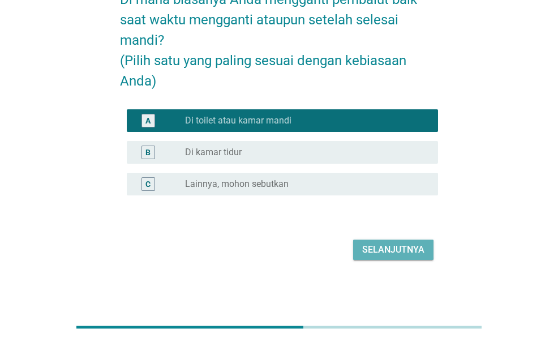
click at [368, 254] on div "Selanjutnya" at bounding box center [393, 250] width 62 height 14
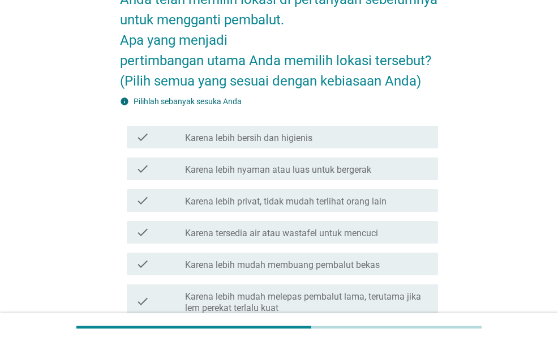
scroll to position [0, 0]
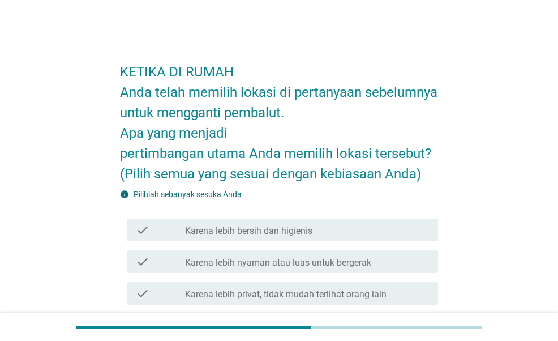
click at [347, 257] on label "Karena lebih nyaman atau luas untuk bergerak" at bounding box center [278, 262] width 186 height 11
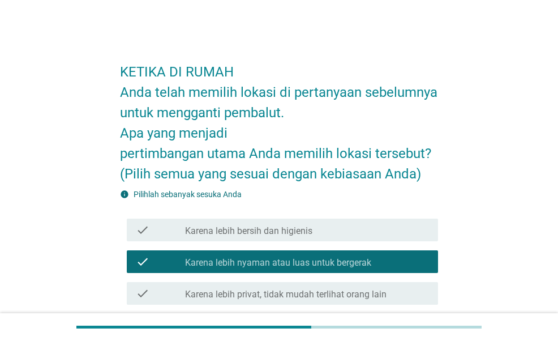
scroll to position [57, 0]
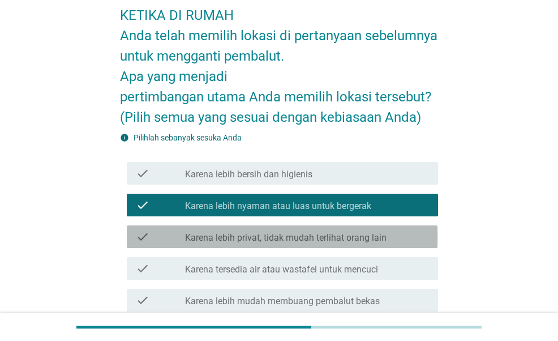
click at [302, 235] on label "Karena lebih privat, tidak mudah terlihat orang lain" at bounding box center [285, 237] width 201 height 11
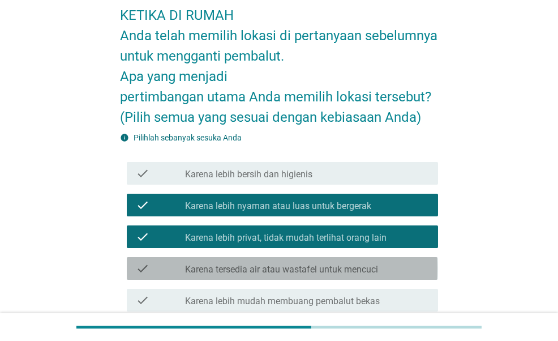
click at [359, 270] on label "Karena tersedia air atau wastafel untuk mencuci" at bounding box center [281, 269] width 193 height 11
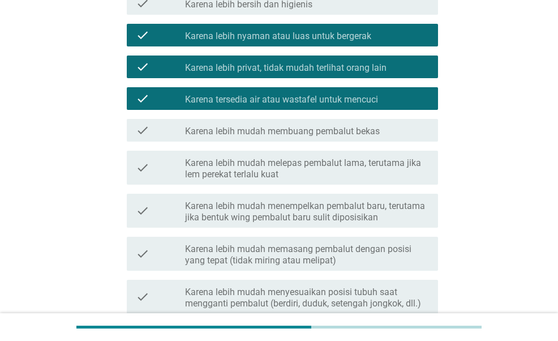
scroll to position [283, 0]
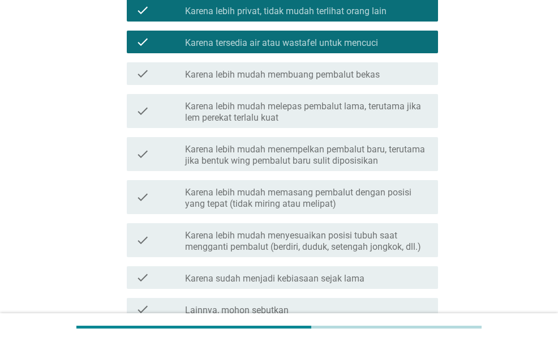
click at [337, 231] on label "Karena lebih mudah menyesuaikan posisi tubuh saat mengganti pembalut (berdiri, …" at bounding box center [307, 241] width 244 height 23
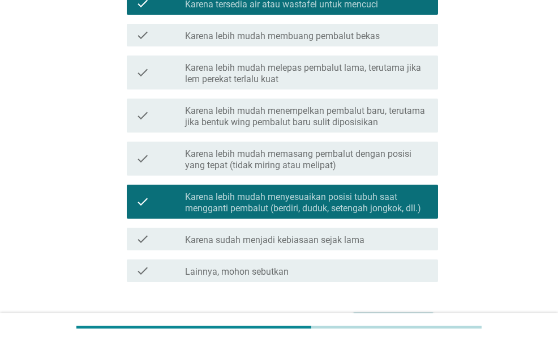
scroll to position [340, 0]
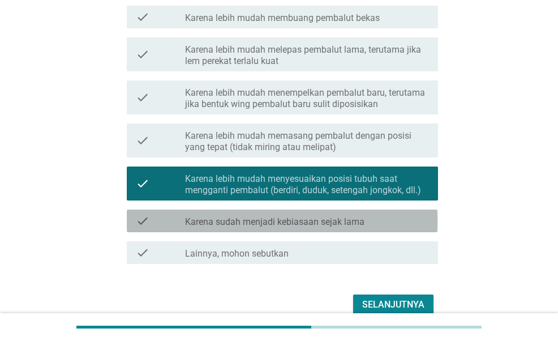
click at [342, 214] on div "check_box_outline_blank Karena sudah menjadi kebiasaan sejak lama" at bounding box center [307, 221] width 244 height 14
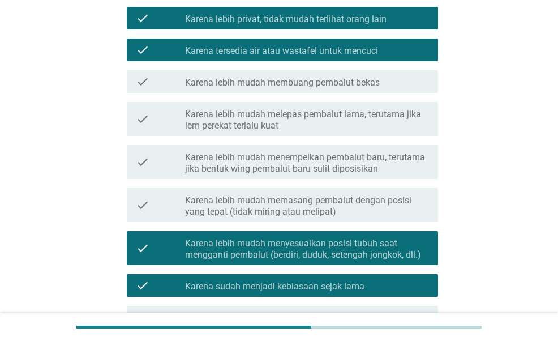
scroll to position [394, 0]
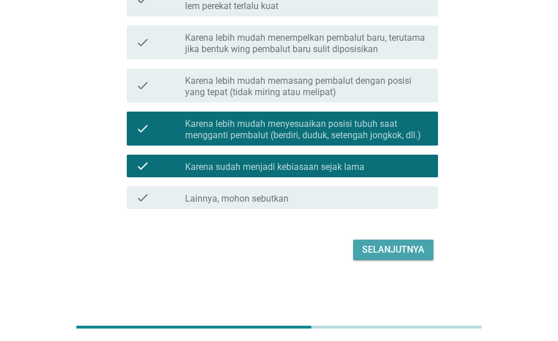
click at [373, 249] on div "Selanjutnya" at bounding box center [393, 250] width 62 height 14
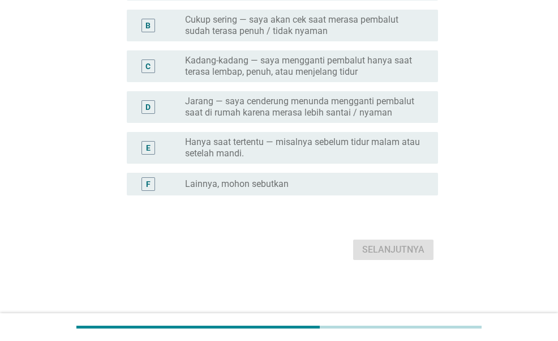
scroll to position [0, 0]
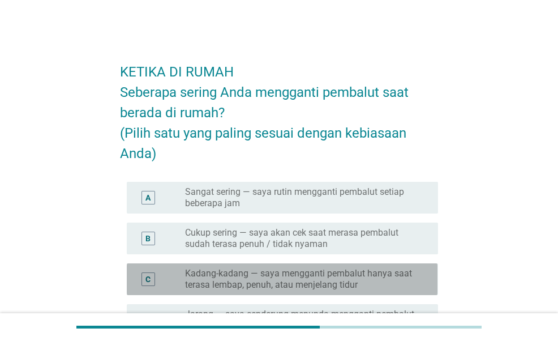
click at [282, 277] on label "Kadang-kadang — saya mengganti pembalut hanya saat terasa lembap, penuh, atau m…" at bounding box center [302, 279] width 235 height 23
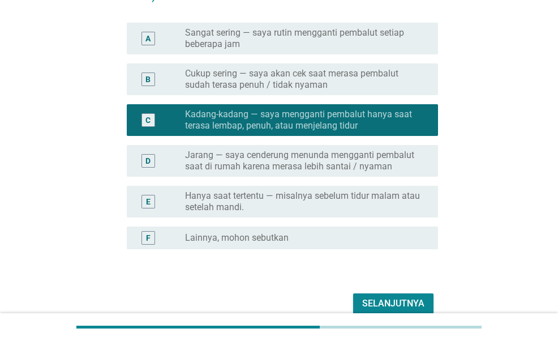
scroll to position [213, 0]
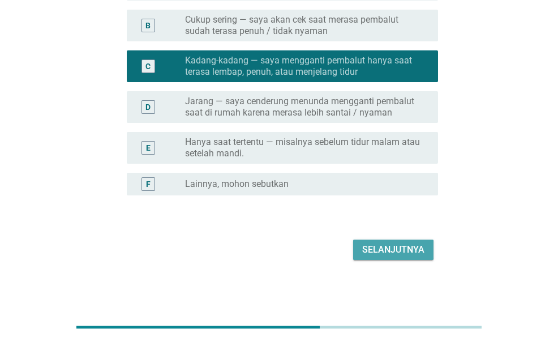
click at [372, 239] on button "Selanjutnya" at bounding box center [393, 249] width 80 height 20
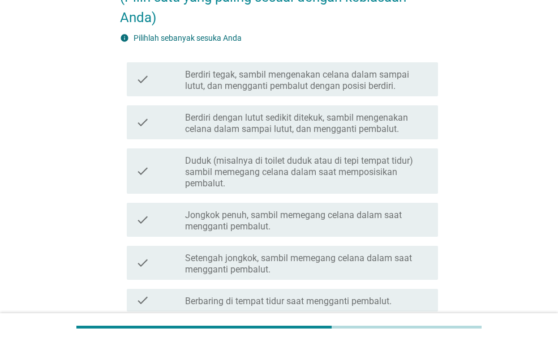
scroll to position [113, 0]
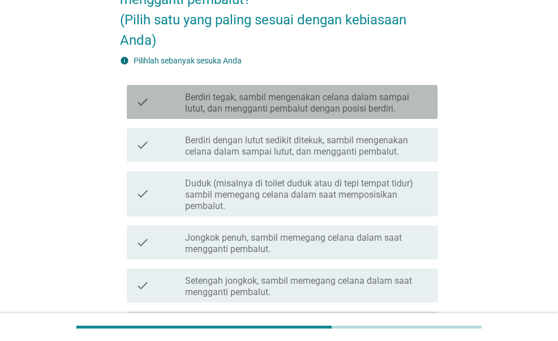
click at [338, 99] on label "Berdiri tegak, sambil mengenakan celana dalam sampai lutut, dan mengganti pemba…" at bounding box center [307, 103] width 244 height 23
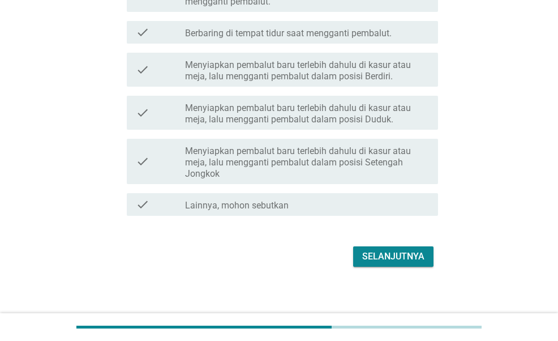
scroll to position [410, 0]
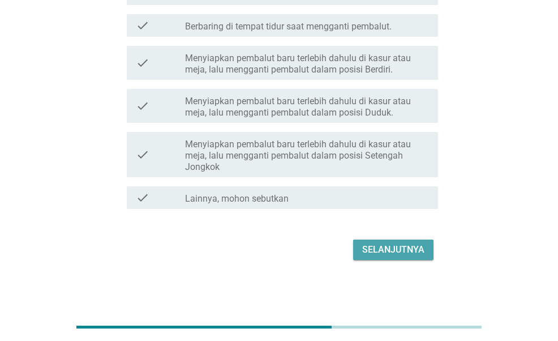
click at [359, 248] on button "Selanjutnya" at bounding box center [393, 249] width 80 height 20
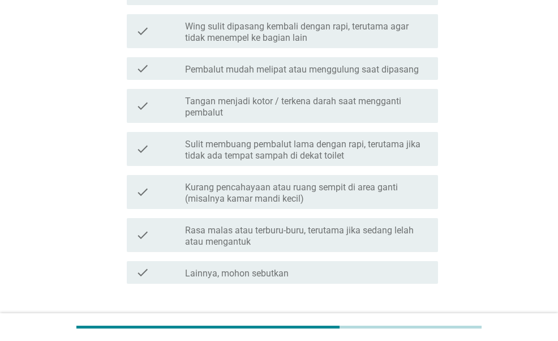
scroll to position [0, 0]
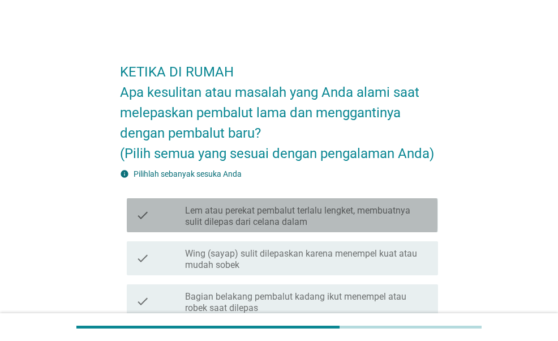
click at [306, 208] on label "Lem atau perekat pembalut terlalu lengket, membuatnya sulit dilepas dari celana…" at bounding box center [307, 216] width 244 height 23
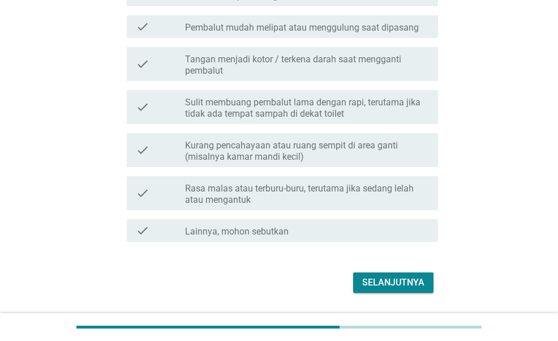
scroll to position [453, 0]
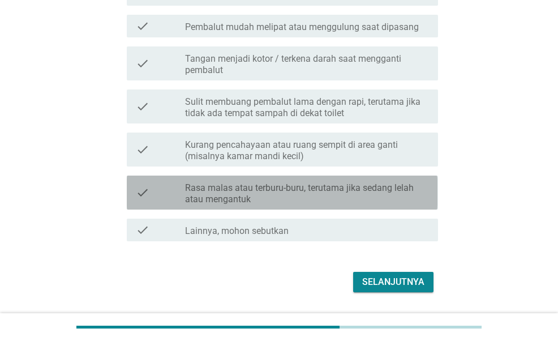
click at [298, 200] on label "Rasa malas atau terburu-buru, terutama jika sedang lelah atau mengantuk" at bounding box center [307, 193] width 244 height 23
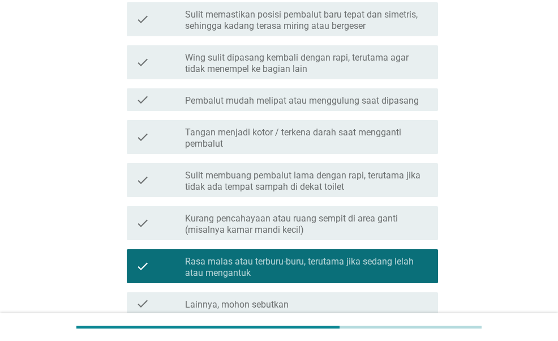
scroll to position [485, 0]
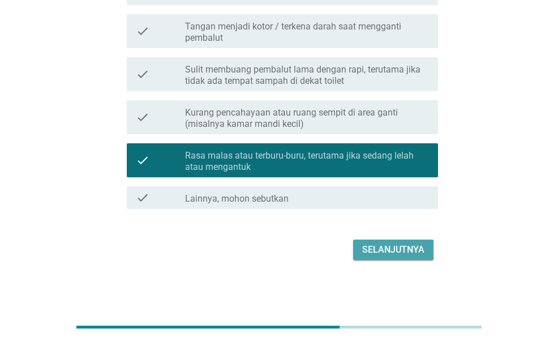
click at [385, 248] on div "Selanjutnya" at bounding box center [393, 250] width 62 height 14
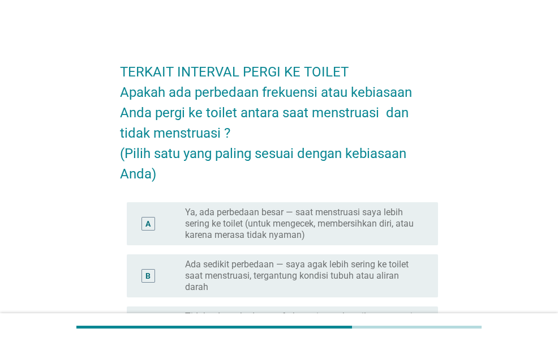
scroll to position [0, 0]
click at [321, 232] on label "Ya, ada perbedaan besar — saat menstruasi saya lebih sering ke toilet (untuk me…" at bounding box center [302, 224] width 235 height 34
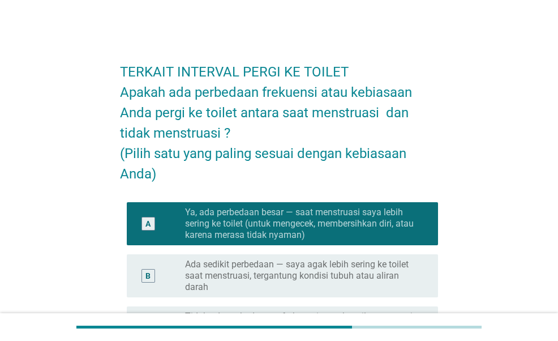
scroll to position [57, 0]
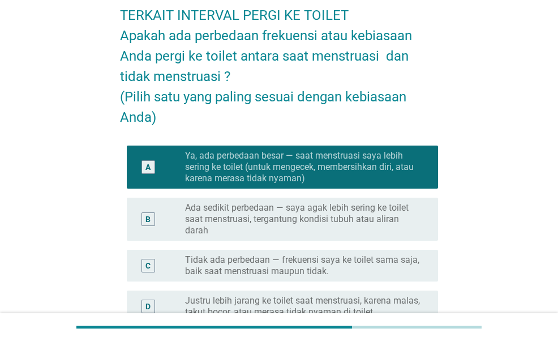
click at [364, 217] on label "Ada sedikit perbedaan — saya agak lebih sering ke toilet saat menstruasi, terga…" at bounding box center [302, 219] width 235 height 34
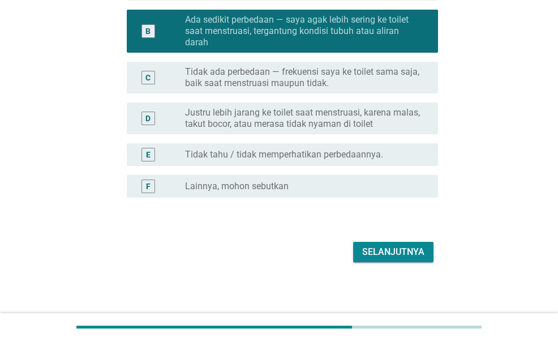
scroll to position [247, 0]
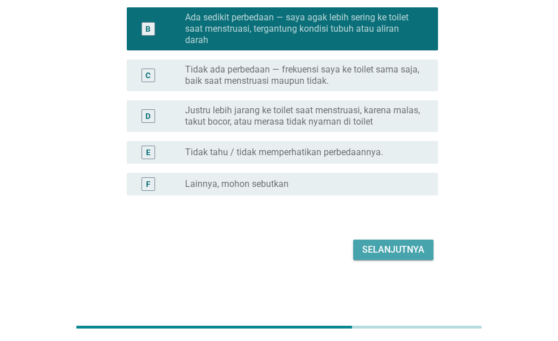
click at [398, 247] on div "Selanjutnya" at bounding box center [393, 250] width 62 height 14
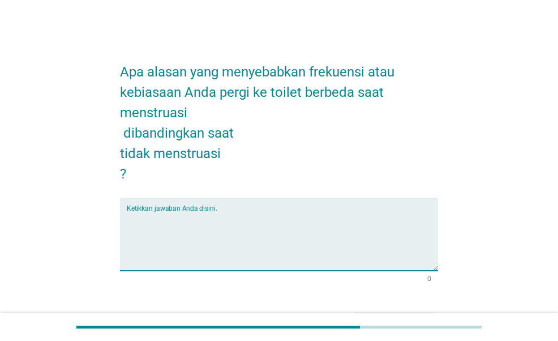
click at [325, 211] on textarea "Ketikkan jawaban Anda disini." at bounding box center [282, 240] width 311 height 59
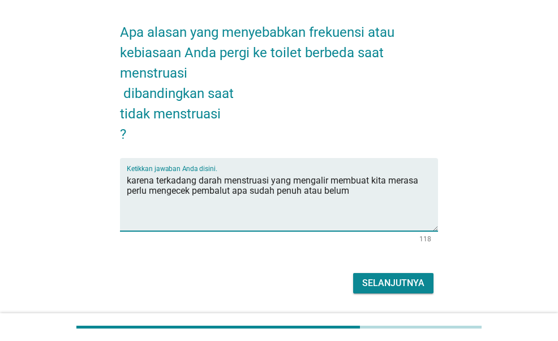
scroll to position [73, 0]
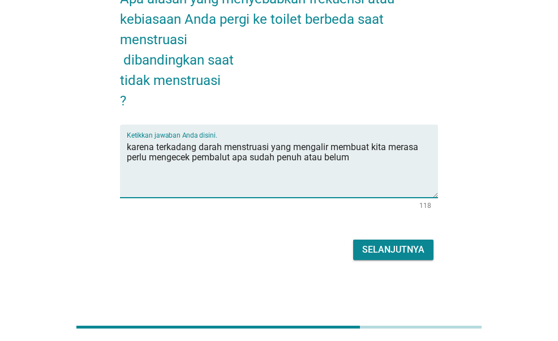
type textarea "karena terkadang darah menstruasi yang mengalir membuat kita merasa perlu menge…"
click at [374, 246] on div "Selanjutnya" at bounding box center [393, 250] width 62 height 14
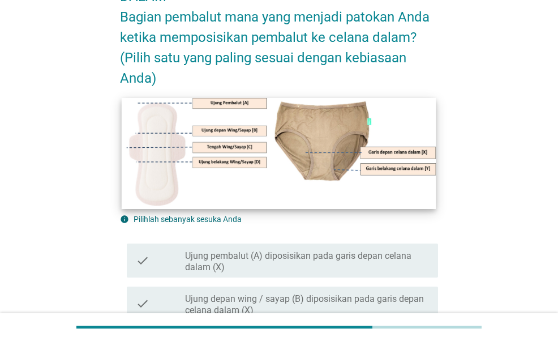
scroll to position [113, 0]
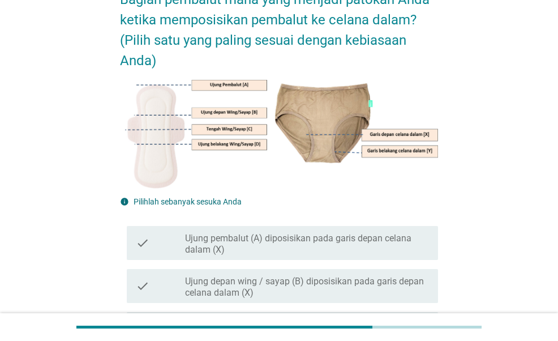
click at [310, 245] on label "Ujung pembalut (A) diposisikan pada garis depan celana dalam (X)" at bounding box center [307, 244] width 244 height 23
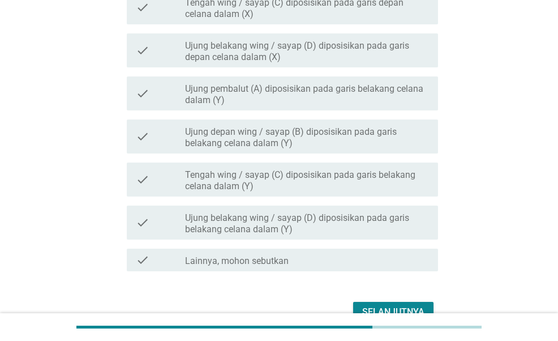
scroll to position [453, 0]
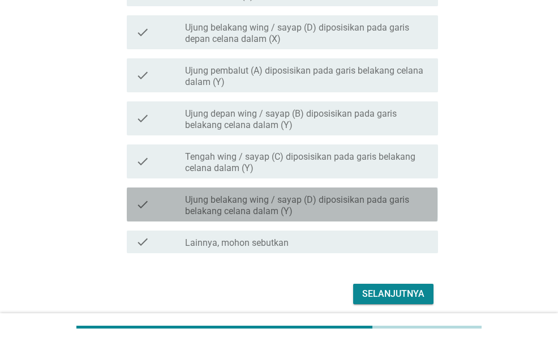
click at [336, 202] on label "Ujung belakang wing / sayap (D) diposisikan pada garis belakang celana dalam (Y)" at bounding box center [307, 205] width 244 height 23
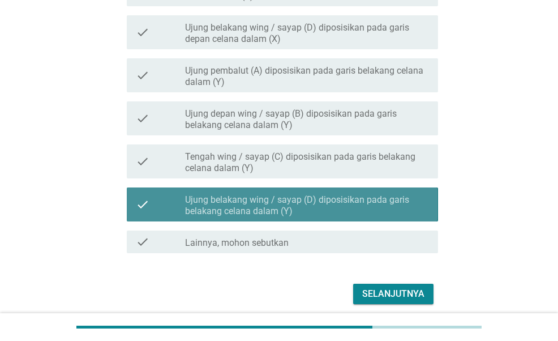
click at [324, 204] on label "Ujung belakang wing / sayap (D) diposisikan pada garis belakang celana dalam (Y)" at bounding box center [307, 205] width 244 height 23
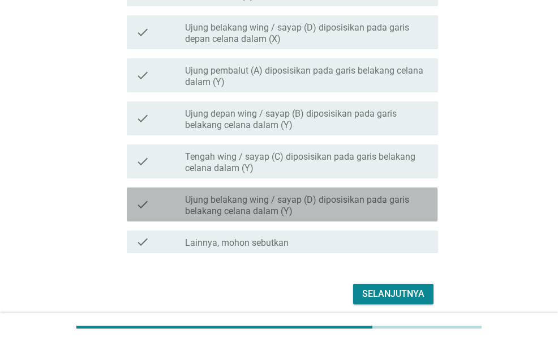
click at [354, 205] on label "Ujung belakang wing / sayap (D) diposisikan pada garis belakang celana dalam (Y)" at bounding box center [307, 205] width 244 height 23
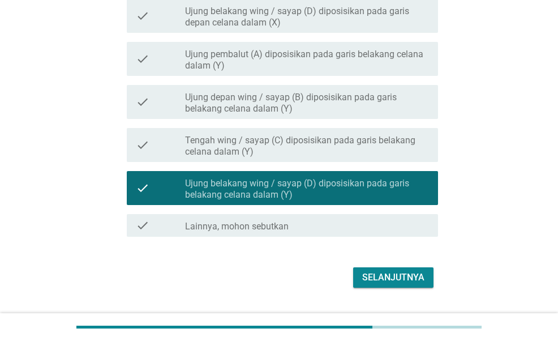
scroll to position [497, 0]
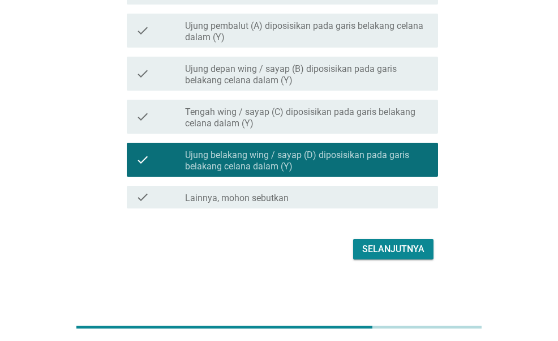
click at [381, 245] on div "Selanjutnya" at bounding box center [393, 249] width 62 height 14
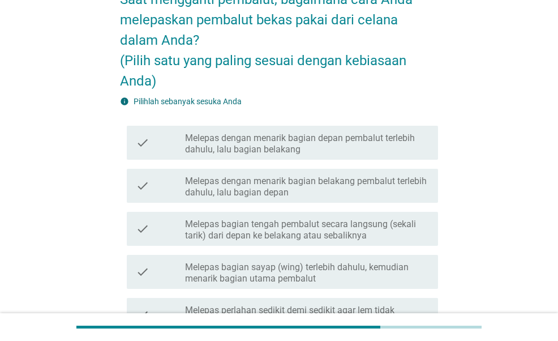
scroll to position [170, 0]
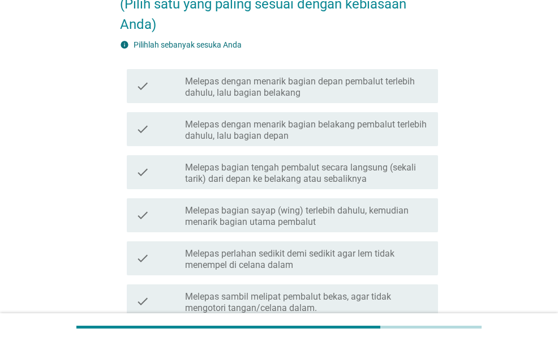
click at [294, 214] on label "Melepas bagian sayap (wing) terlebih dahulu, kemudian menarik bagian utama pemb…" at bounding box center [307, 216] width 244 height 23
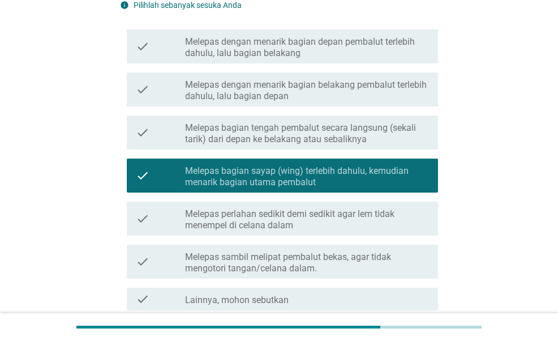
scroll to position [226, 0]
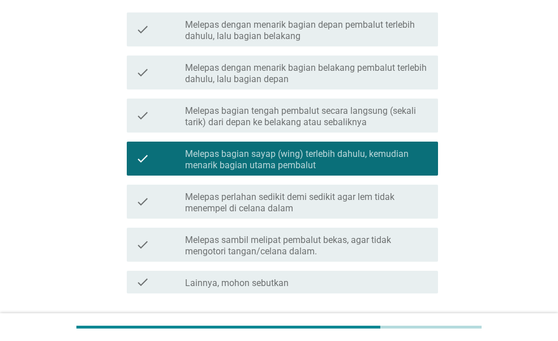
click at [326, 208] on label "Melepas perlahan sedikit demi sedikit agar lem tidak menempel di celana dalam" at bounding box center [307, 202] width 244 height 23
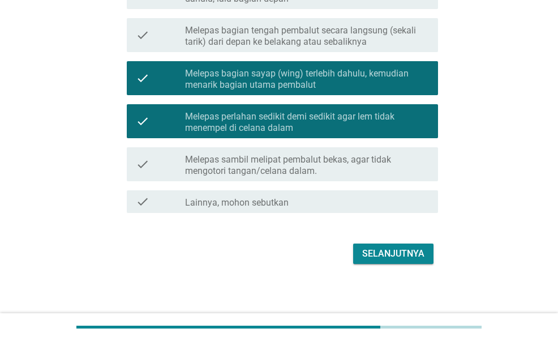
scroll to position [311, 0]
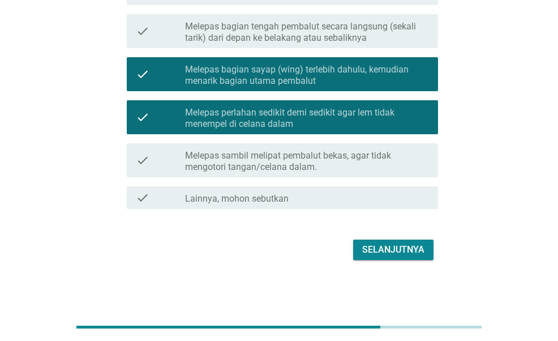
click at [384, 252] on div "Selanjutnya" at bounding box center [393, 250] width 62 height 14
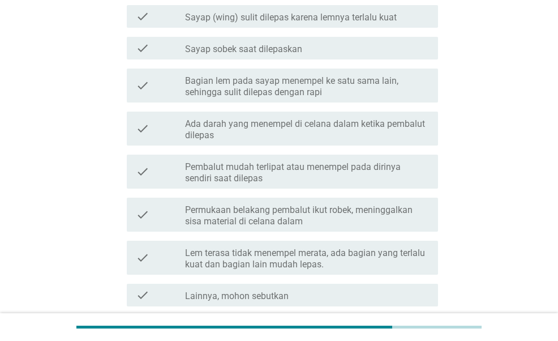
scroll to position [0, 0]
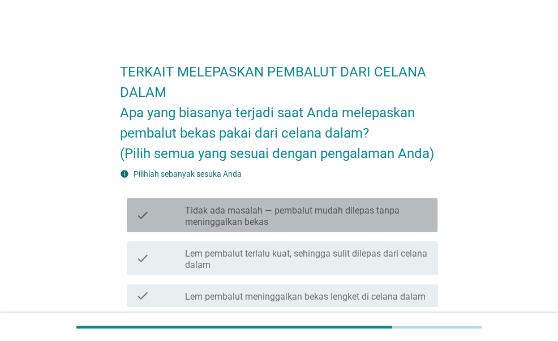
click at [287, 219] on label "Tidak ada masalah — pembalut mudah dilepas tanpa meninggalkan bekas" at bounding box center [307, 216] width 244 height 23
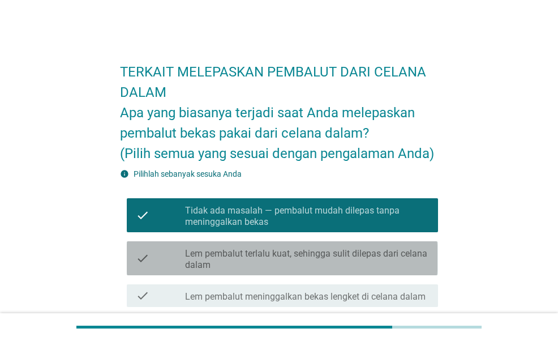
click at [325, 246] on div "check_box_outline_blank Lem pembalut terlalu kuat, sehingga sulit dilepas dari …" at bounding box center [307, 258] width 244 height 25
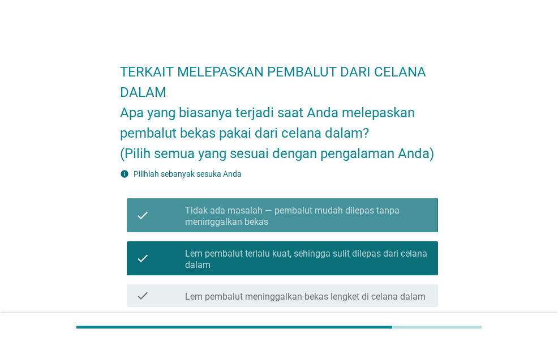
click at [323, 211] on label "Tidak ada masalah — pembalut mudah dilepas tanpa meninggalkan bekas" at bounding box center [307, 216] width 244 height 23
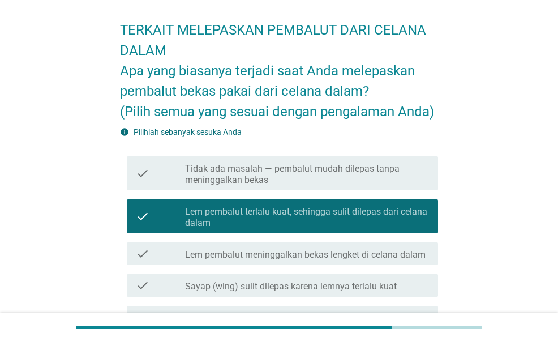
scroll to position [57, 0]
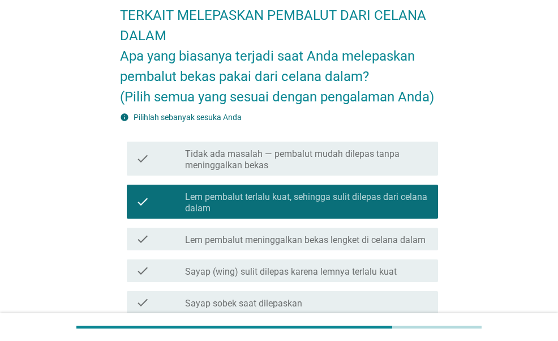
click at [340, 152] on label "Tidak ada masalah — pembalut mudah dilepas tanpa meninggalkan bekas" at bounding box center [307, 159] width 244 height 23
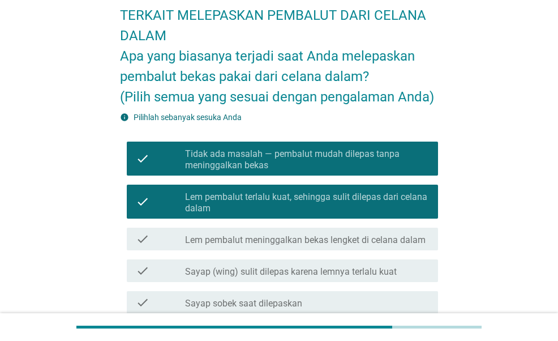
click at [331, 198] on label "Lem pembalut terlalu kuat, sehingga sulit dilepas dari celana dalam" at bounding box center [307, 202] width 244 height 23
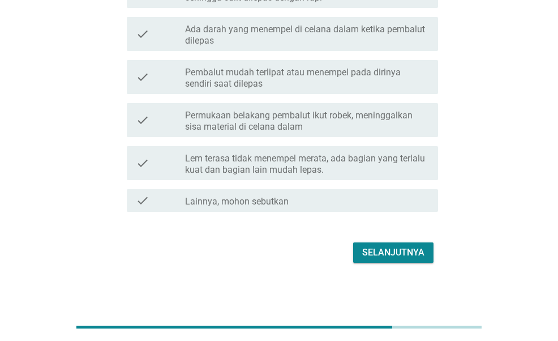
scroll to position [408, 0]
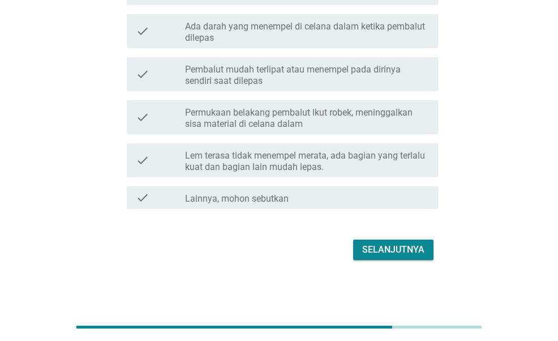
click at [384, 248] on div "Selanjutnya" at bounding box center [393, 250] width 62 height 14
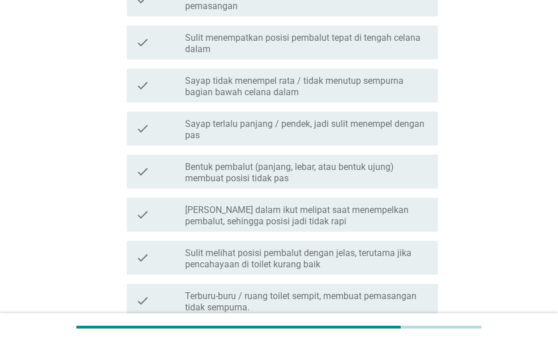
scroll to position [0, 0]
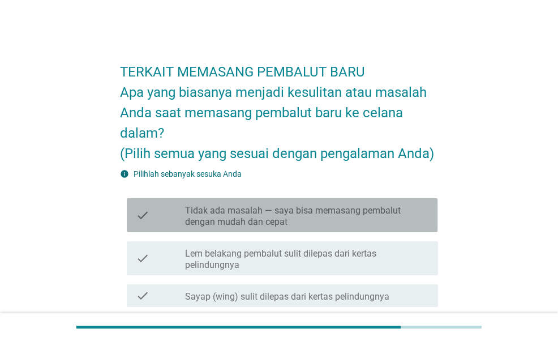
click at [368, 216] on label "Tidak ada masalah — saya bisa memasang pembalut dengan mudah dan cepat" at bounding box center [307, 216] width 244 height 23
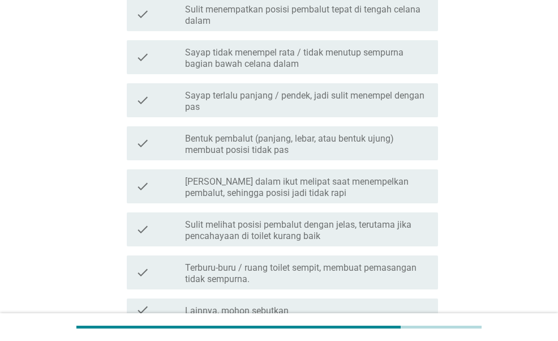
scroll to position [548, 0]
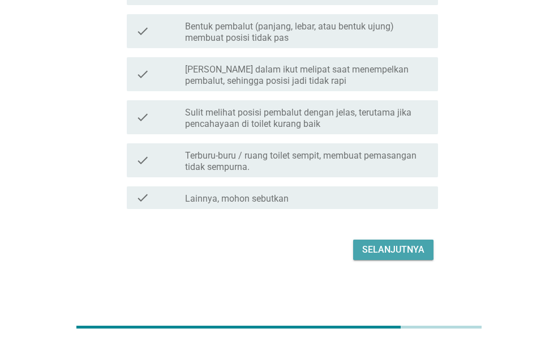
click at [370, 246] on div "Selanjutnya" at bounding box center [393, 250] width 62 height 14
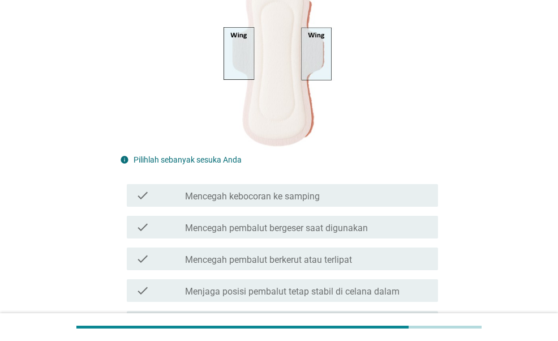
scroll to position [170, 0]
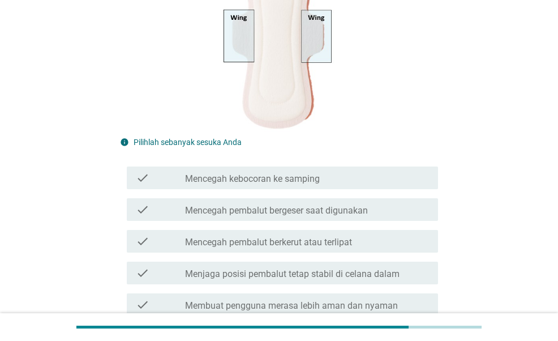
click at [340, 209] on label "Mencegah pembalut bergeser saat digunakan" at bounding box center [276, 210] width 183 height 11
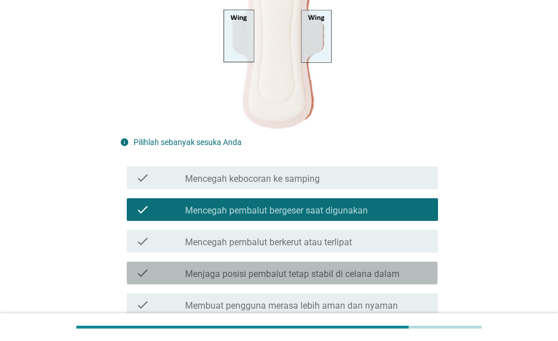
click at [336, 276] on label "Menjaga posisi pembalut tetap stabil di celana dalam" at bounding box center [292, 273] width 214 height 11
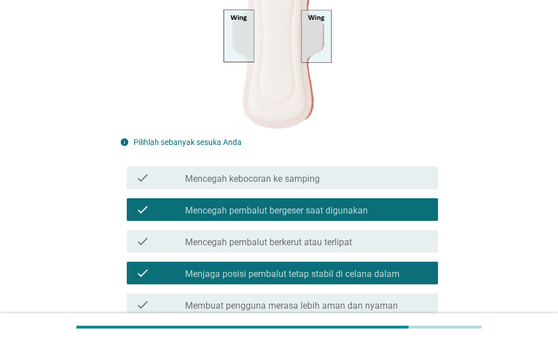
scroll to position [226, 0]
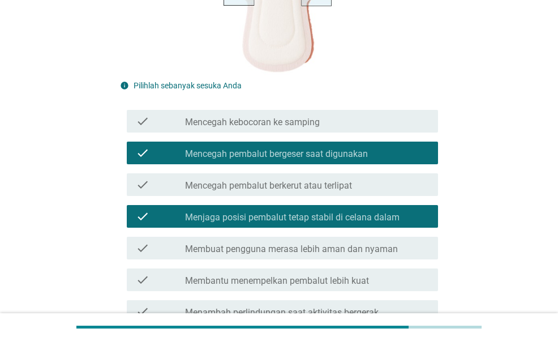
click at [340, 248] on label "Membuat pengguna merasa lebih aman dan nyaman" at bounding box center [291, 248] width 213 height 11
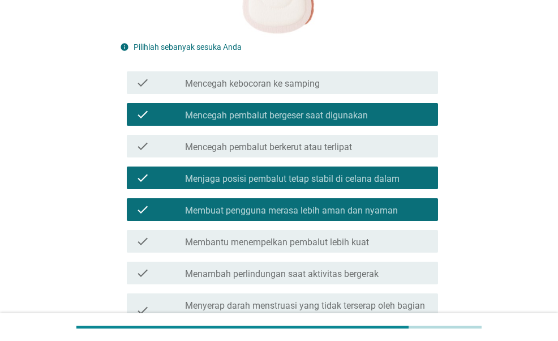
scroll to position [283, 0]
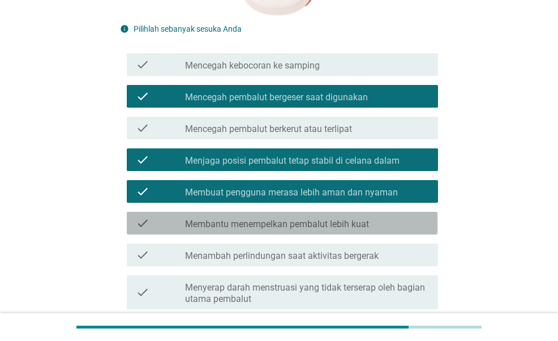
click at [350, 222] on label "Membantu menempelkan pembalut lebih kuat" at bounding box center [277, 223] width 184 height 11
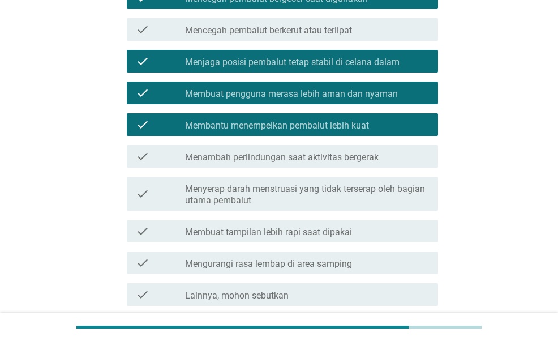
scroll to position [396, 0]
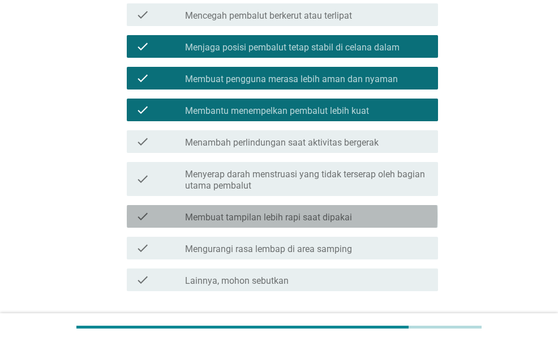
click at [345, 214] on label "Membuat tampilan lebih rapi saat dipakai" at bounding box center [268, 217] width 167 height 11
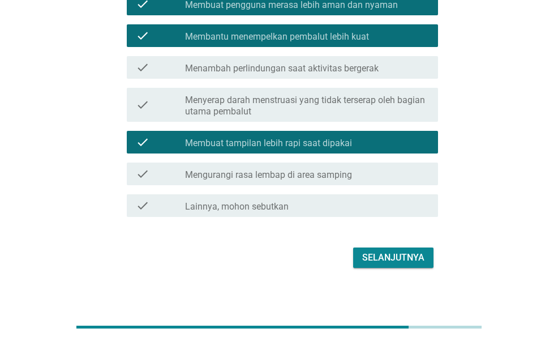
scroll to position [479, 0]
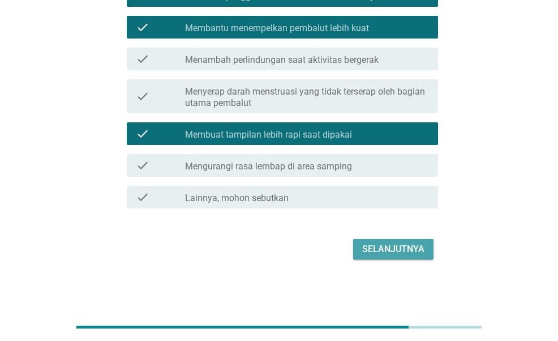
click at [360, 254] on button "Selanjutnya" at bounding box center [393, 249] width 80 height 20
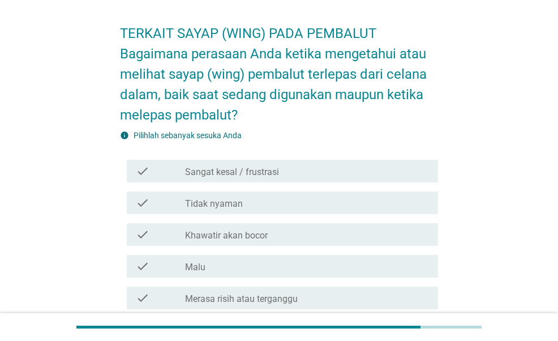
scroll to position [57, 0]
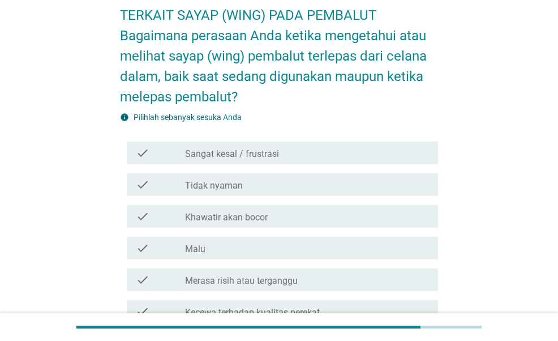
click at [283, 183] on div "check_box_outline_blank Tidak nyaman" at bounding box center [307, 185] width 244 height 14
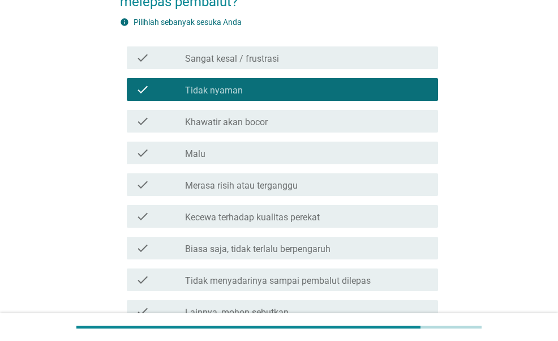
scroll to position [170, 0]
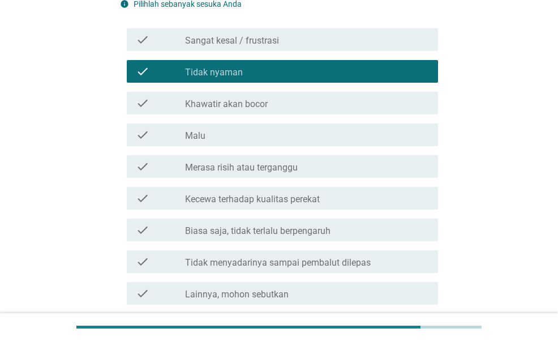
click at [287, 174] on div "check check_box_outline_blank Merasa risih atau terganggu" at bounding box center [282, 166] width 311 height 23
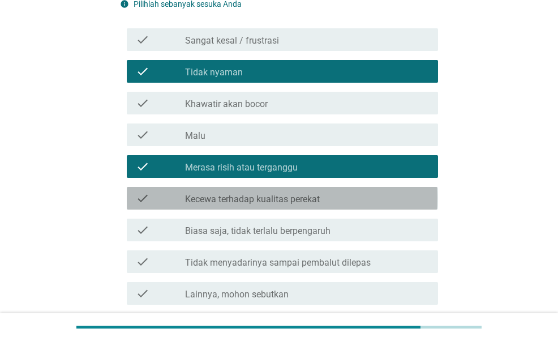
click at [290, 198] on label "Kecewa terhadap kualitas perekat" at bounding box center [252, 199] width 135 height 11
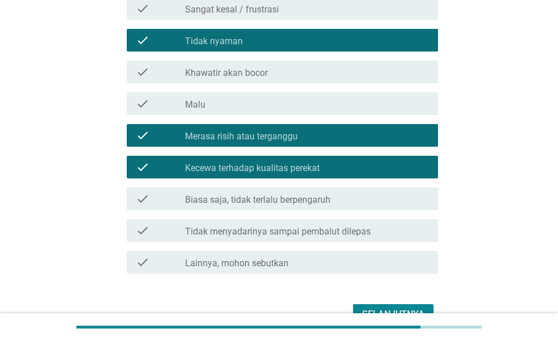
scroll to position [226, 0]
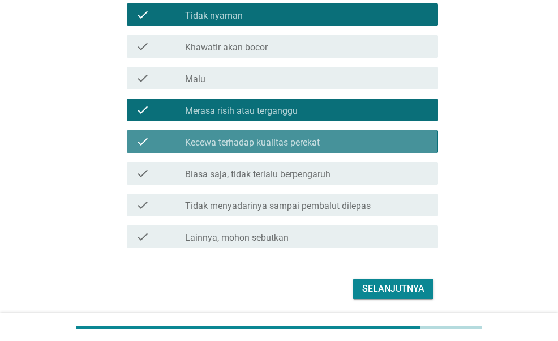
click at [285, 136] on div "check_box Kecewa terhadap kualitas perekat" at bounding box center [307, 142] width 244 height 14
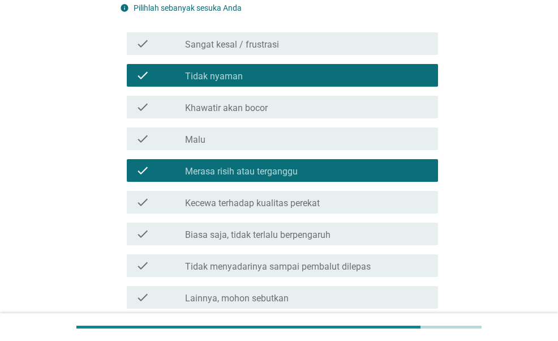
scroll to position [170, 0]
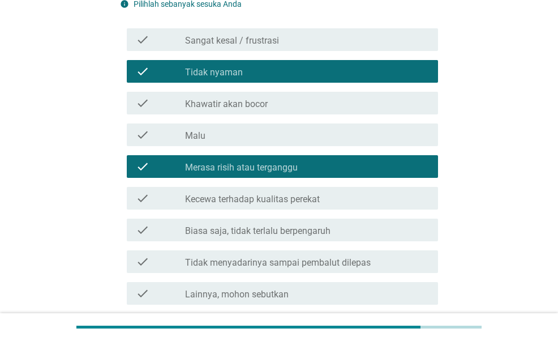
click at [284, 194] on label "Kecewa terhadap kualitas perekat" at bounding box center [252, 199] width 135 height 11
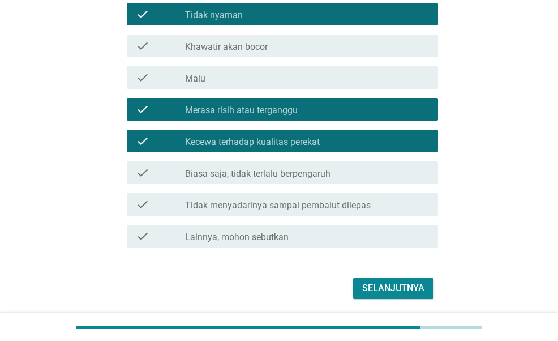
scroll to position [265, 0]
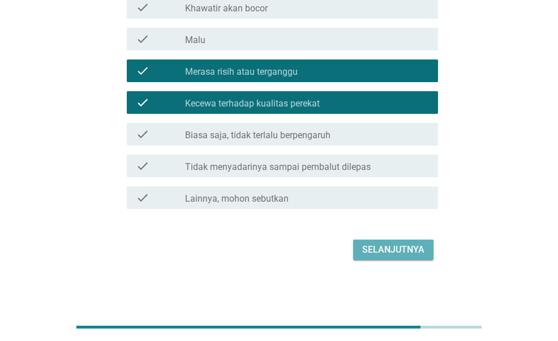
click at [383, 245] on div "Selanjutnya" at bounding box center [393, 250] width 62 height 14
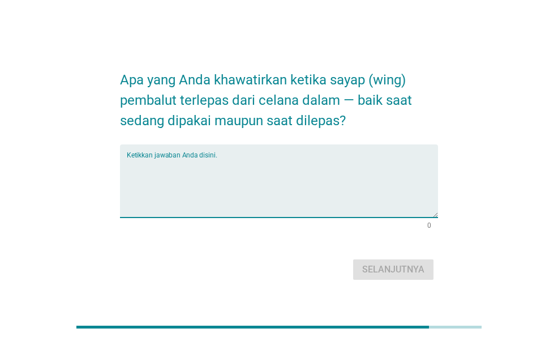
click at [281, 182] on textarea "Ketikkan jawaban Anda disini." at bounding box center [282, 187] width 311 height 59
type textarea "m"
type textarea "t"
type textarea "k"
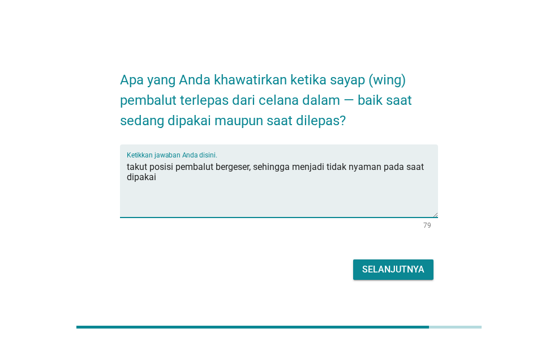
click at [254, 185] on textarea "takut posisi pembalut bergeser, sehingga menjadi tidak nyaman pada saat dipakai" at bounding box center [282, 187] width 311 height 59
type textarea "takut posisi pembalut bergeser, sehingga kita menjadi tidak nyaman menggunakann…"
click at [400, 261] on button "Selanjutnya" at bounding box center [393, 269] width 80 height 20
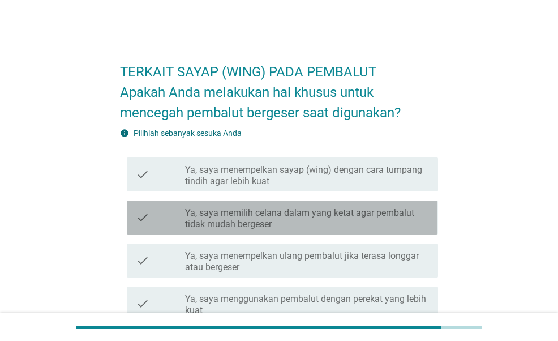
click at [370, 211] on label "Ya, saya memilih celana dalam yang ketat agar pembalut tidak mudah bergeser" at bounding box center [307, 218] width 244 height 23
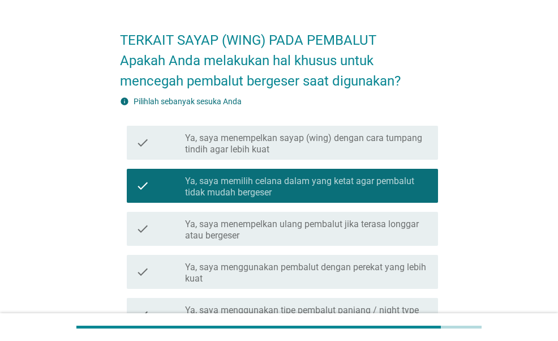
scroll to position [57, 0]
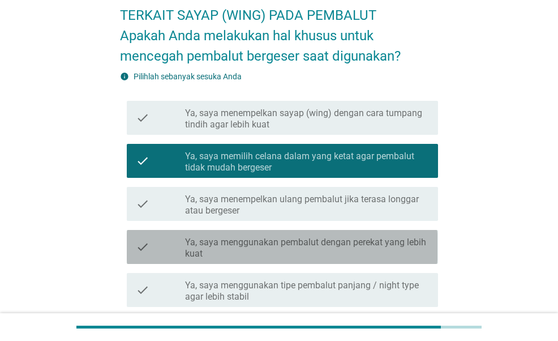
click at [380, 251] on label "Ya, saya menggunakan pembalut dengan perekat yang lebih kuat" at bounding box center [307, 248] width 244 height 23
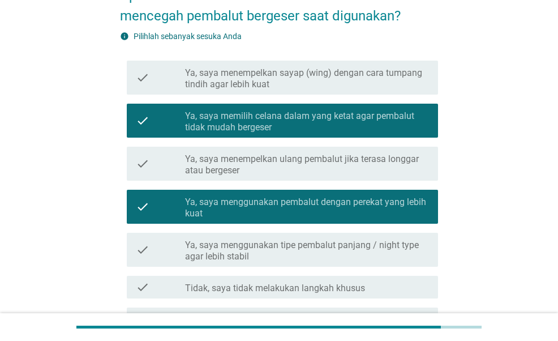
scroll to position [113, 0]
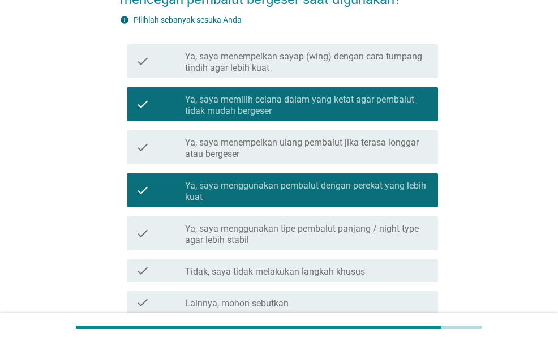
click at [379, 240] on label "Ya, saya menggunakan tipe pembalut panjang / night type agar lebih stabil" at bounding box center [307, 234] width 244 height 23
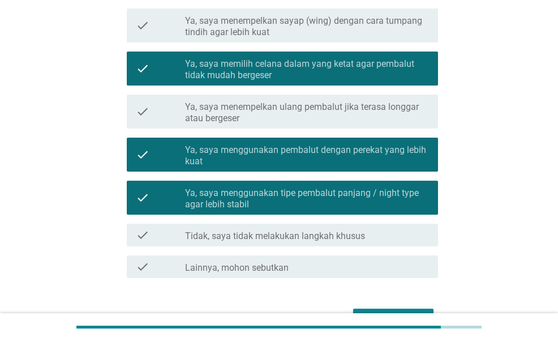
scroll to position [218, 0]
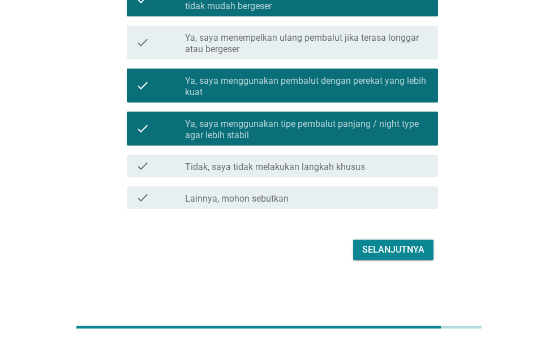
click at [409, 250] on div "Selanjutnya" at bounding box center [393, 250] width 62 height 14
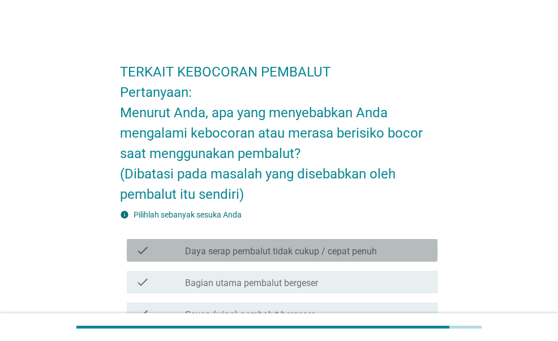
click at [350, 251] on label "Daya serap pembalut tidak cukup / cepat penuh" at bounding box center [281, 251] width 192 height 11
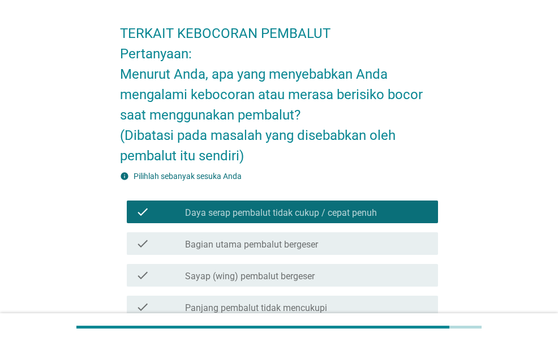
scroll to position [57, 0]
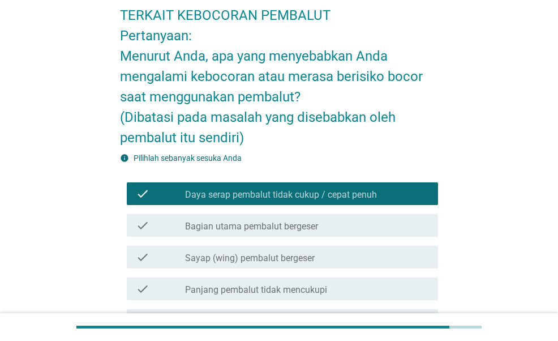
click at [351, 227] on div "check_box_outline_blank Bagian utama pembalut bergeser" at bounding box center [307, 225] width 244 height 14
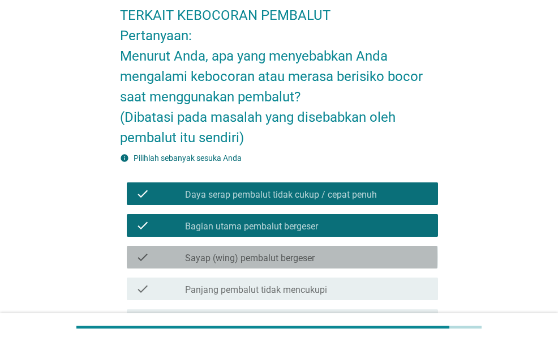
click at [335, 254] on div "check_box_outline_blank Sayap (wing) pembalut bergeser" at bounding box center [307, 257] width 244 height 14
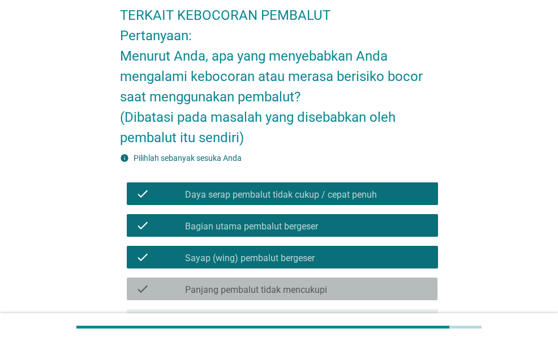
click at [329, 295] on div "check_box_outline_blank Panjang pembalut tidak mencukupi" at bounding box center [307, 289] width 244 height 14
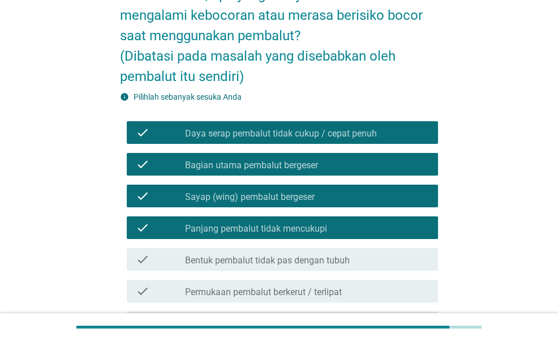
scroll to position [170, 0]
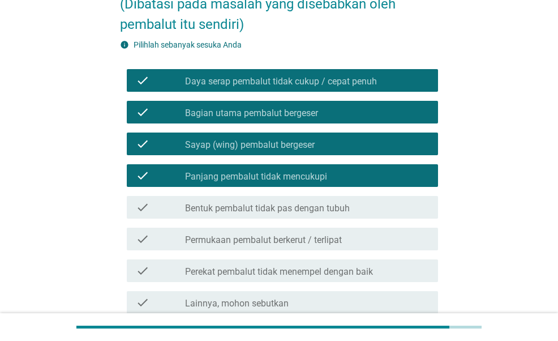
click at [336, 208] on label "Bentuk pembalut tidak pas dengan tubuh" at bounding box center [267, 208] width 165 height 11
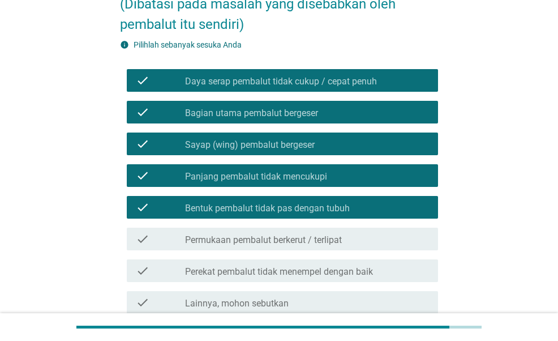
scroll to position [226, 0]
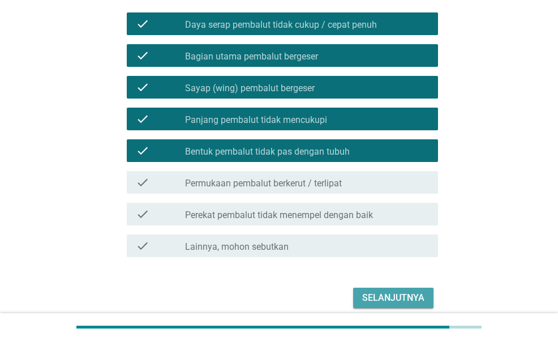
click at [376, 294] on div "Selanjutnya" at bounding box center [393, 298] width 62 height 14
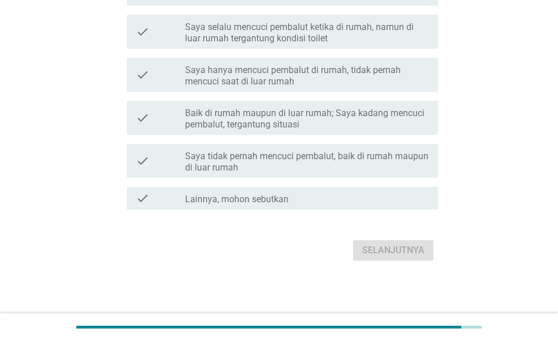
scroll to position [0, 0]
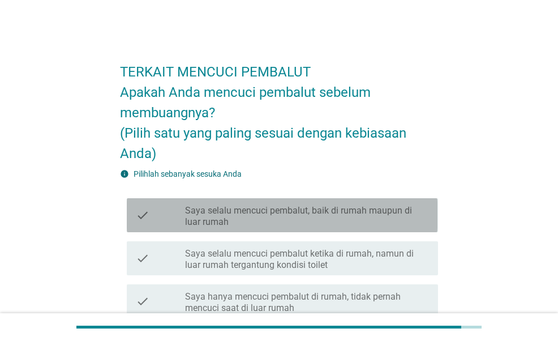
click at [278, 208] on label "Saya selalu mencuci pembalut, baik di rumah maupun di luar rumah" at bounding box center [307, 216] width 244 height 23
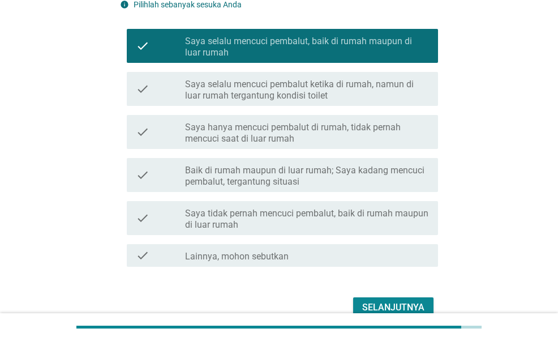
scroll to position [170, 0]
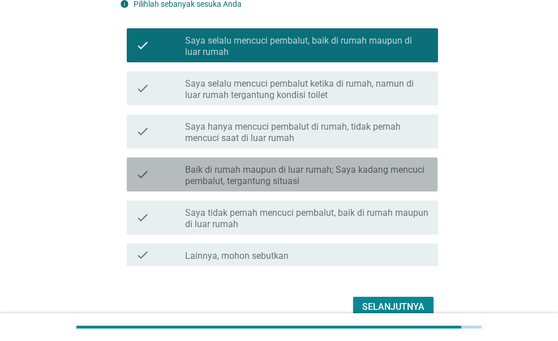
click at [306, 172] on label "Baik di rumah maupun di luar rumah; Saya kadang mencuci pembalut, tergantung si…" at bounding box center [307, 175] width 244 height 23
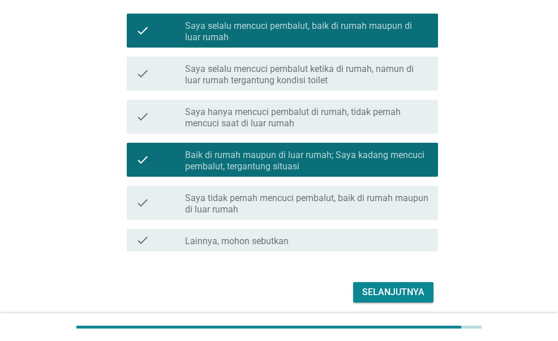
scroll to position [226, 0]
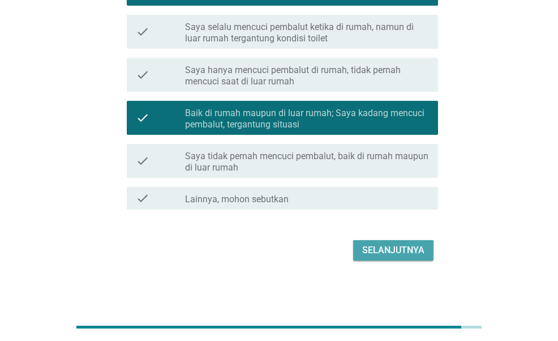
click at [398, 248] on div "Selanjutnya" at bounding box center [393, 250] width 62 height 14
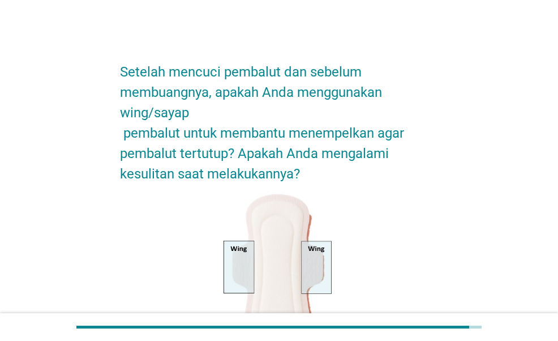
scroll to position [340, 0]
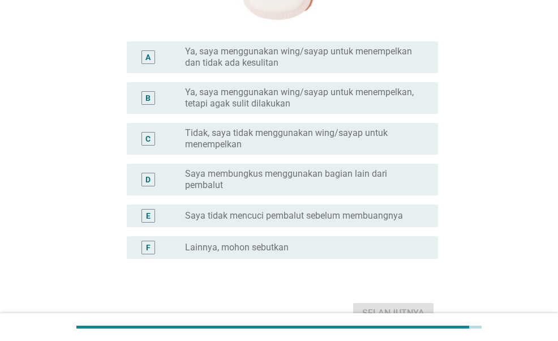
click at [342, 63] on label "Ya, saya menggunakan wing/sayap untuk menempelkan dan tidak ada kesulitan" at bounding box center [302, 57] width 235 height 23
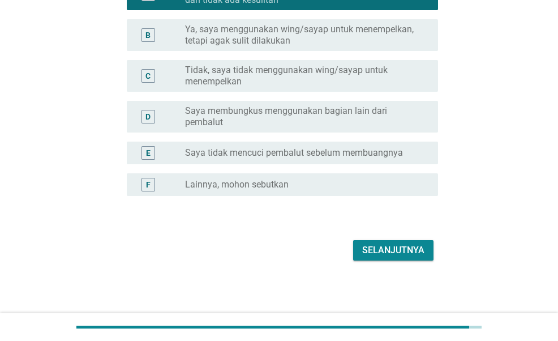
scroll to position [403, 0]
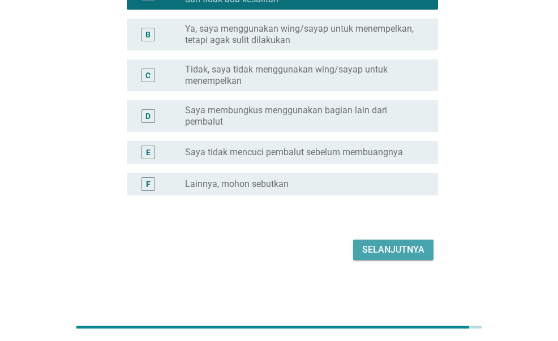
click at [380, 250] on div "Selanjutnya" at bounding box center [393, 250] width 62 height 14
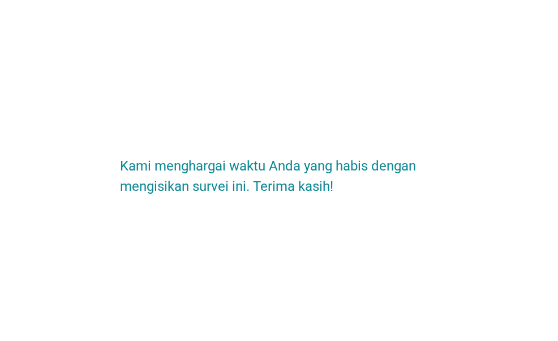
scroll to position [0, 0]
